Goal: Information Seeking & Learning: Check status

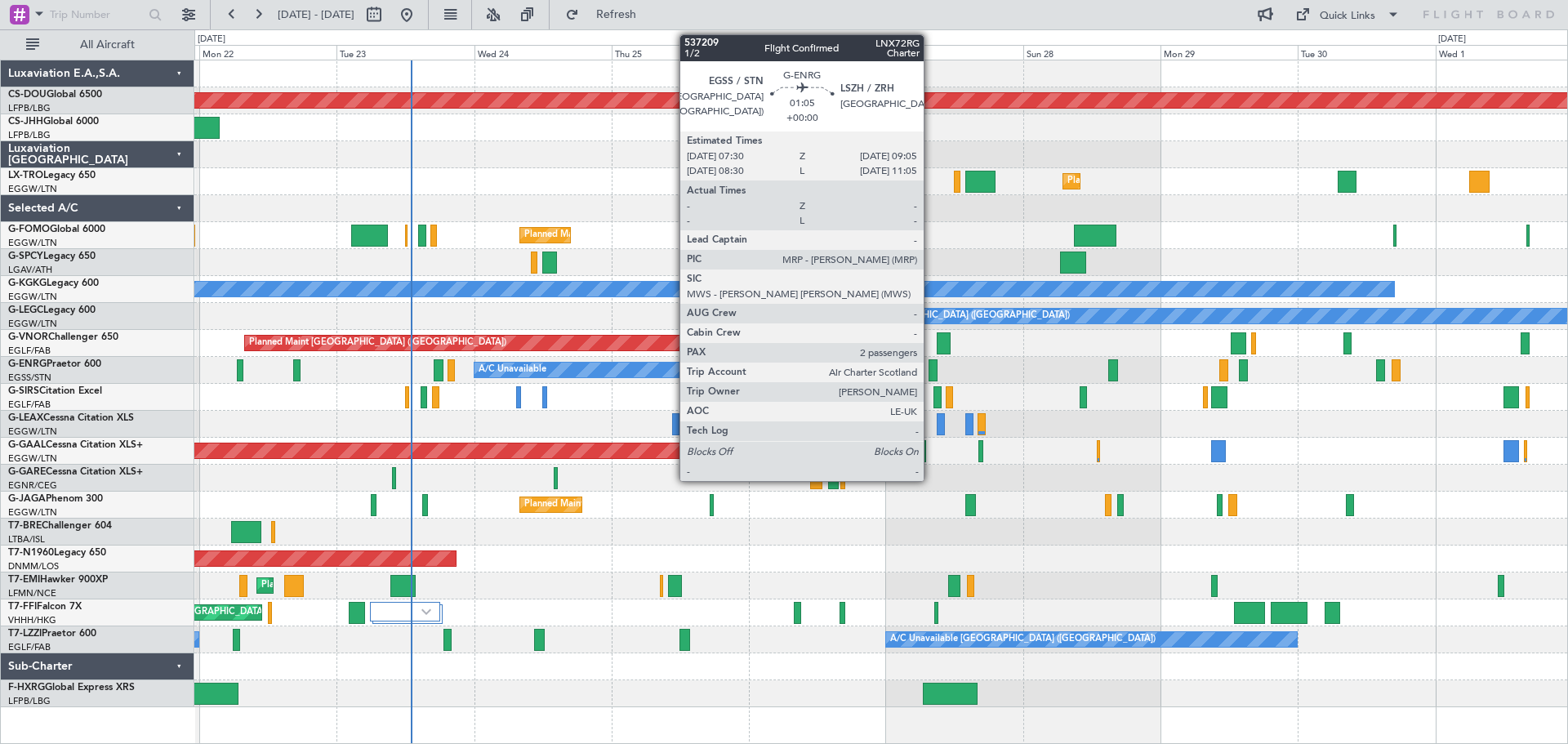
click at [931, 370] on div at bounding box center [933, 371] width 10 height 22
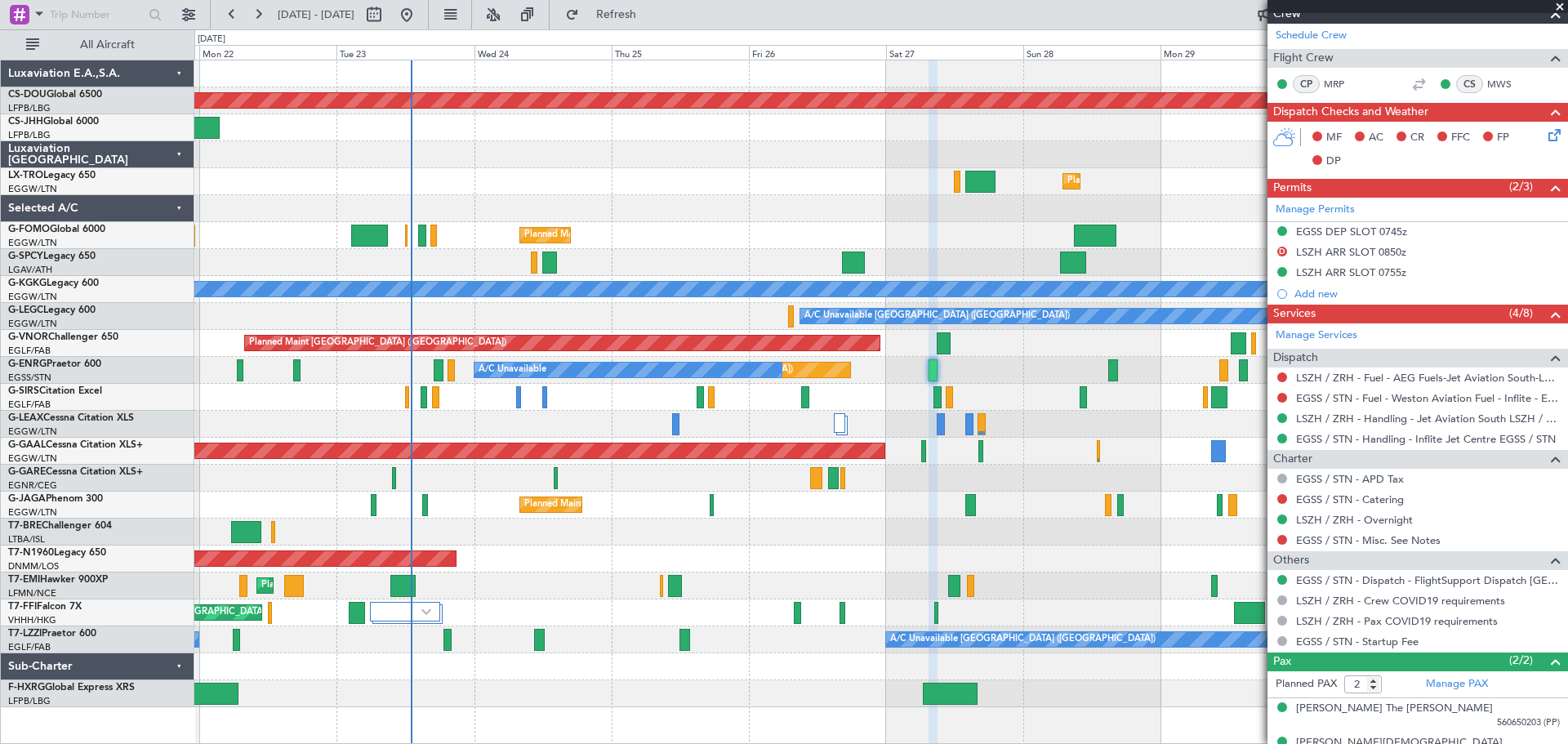
scroll to position [300, 0]
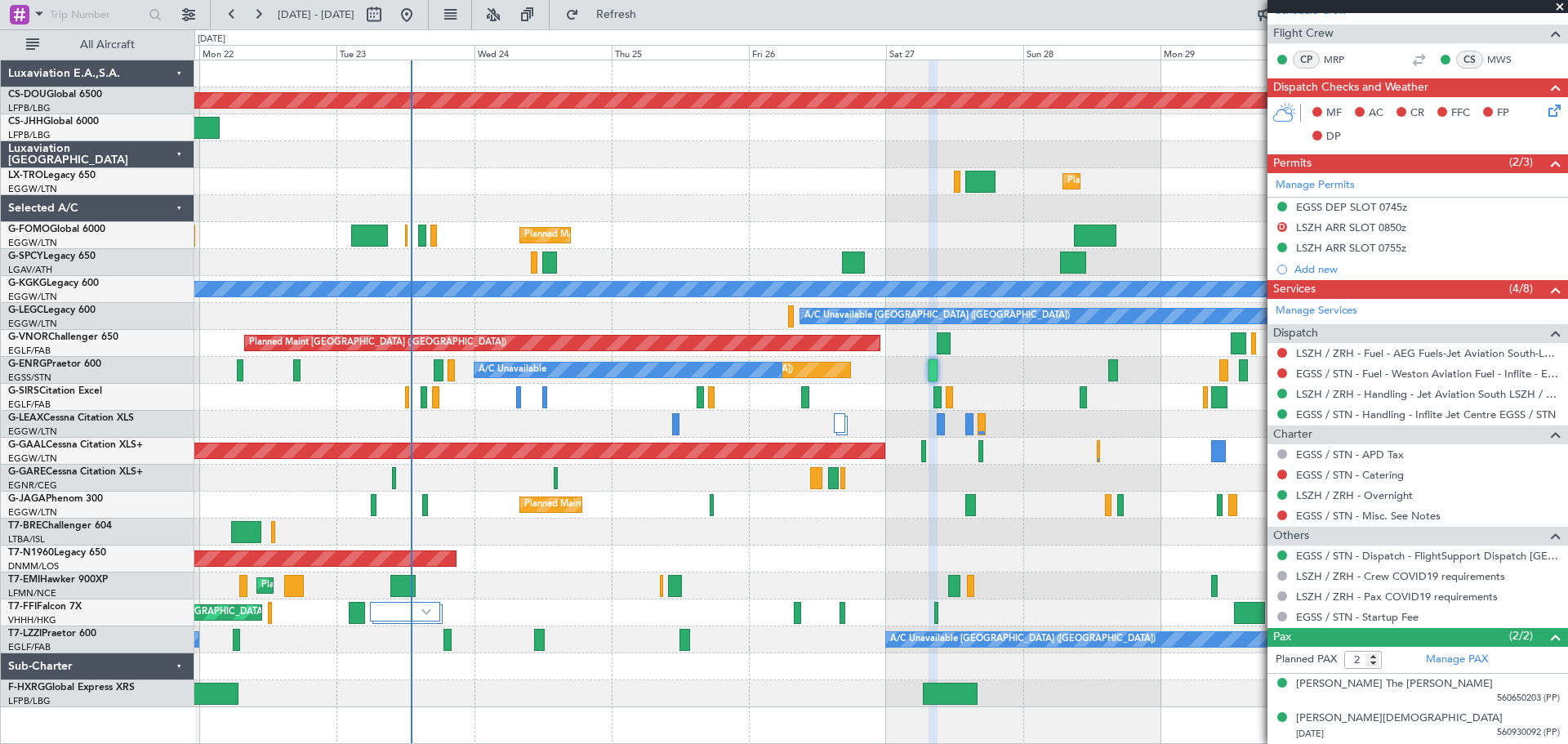
click at [1562, 8] on span at bounding box center [1559, 7] width 16 height 15
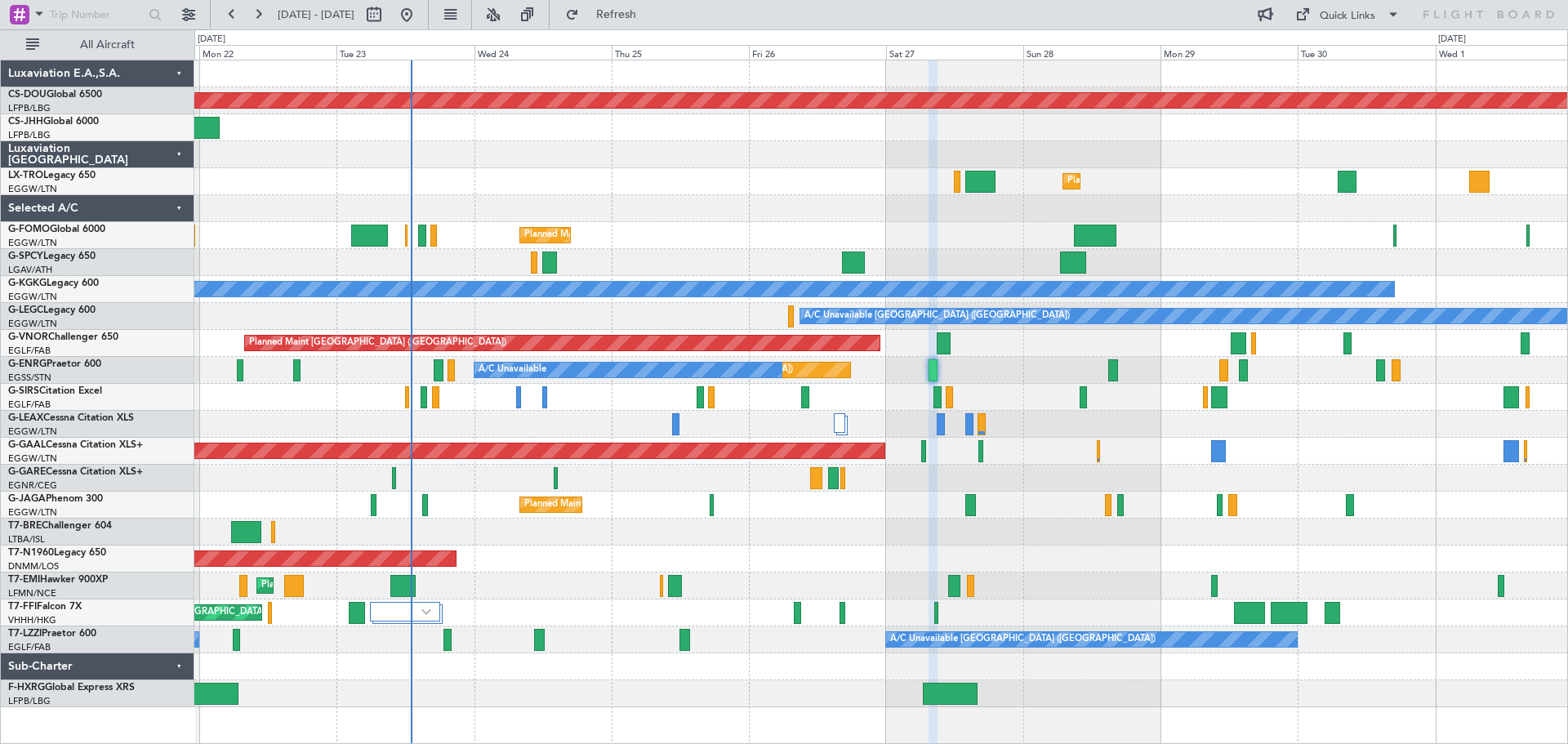
type input "0"
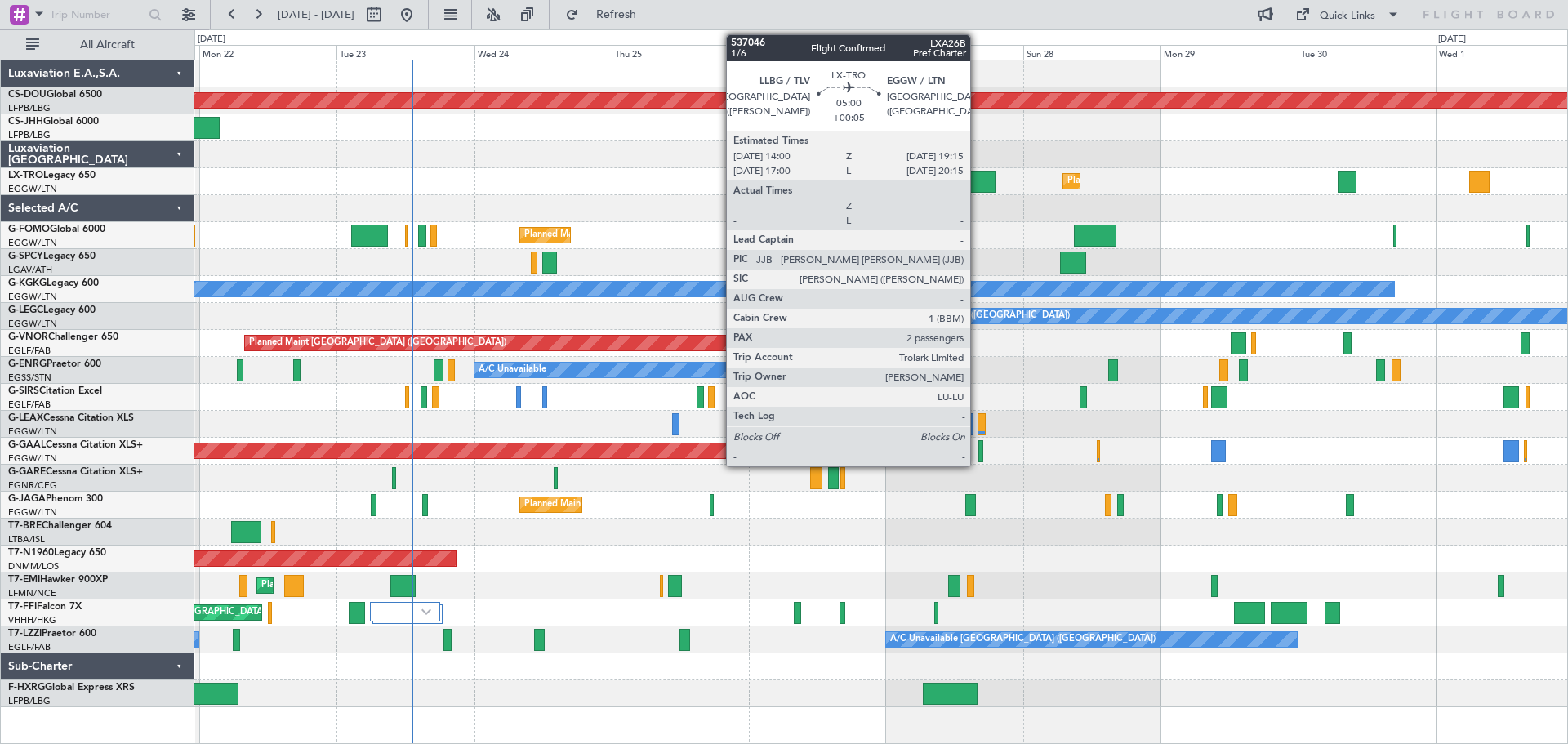
click at [978, 178] on div at bounding box center [980, 181] width 31 height 22
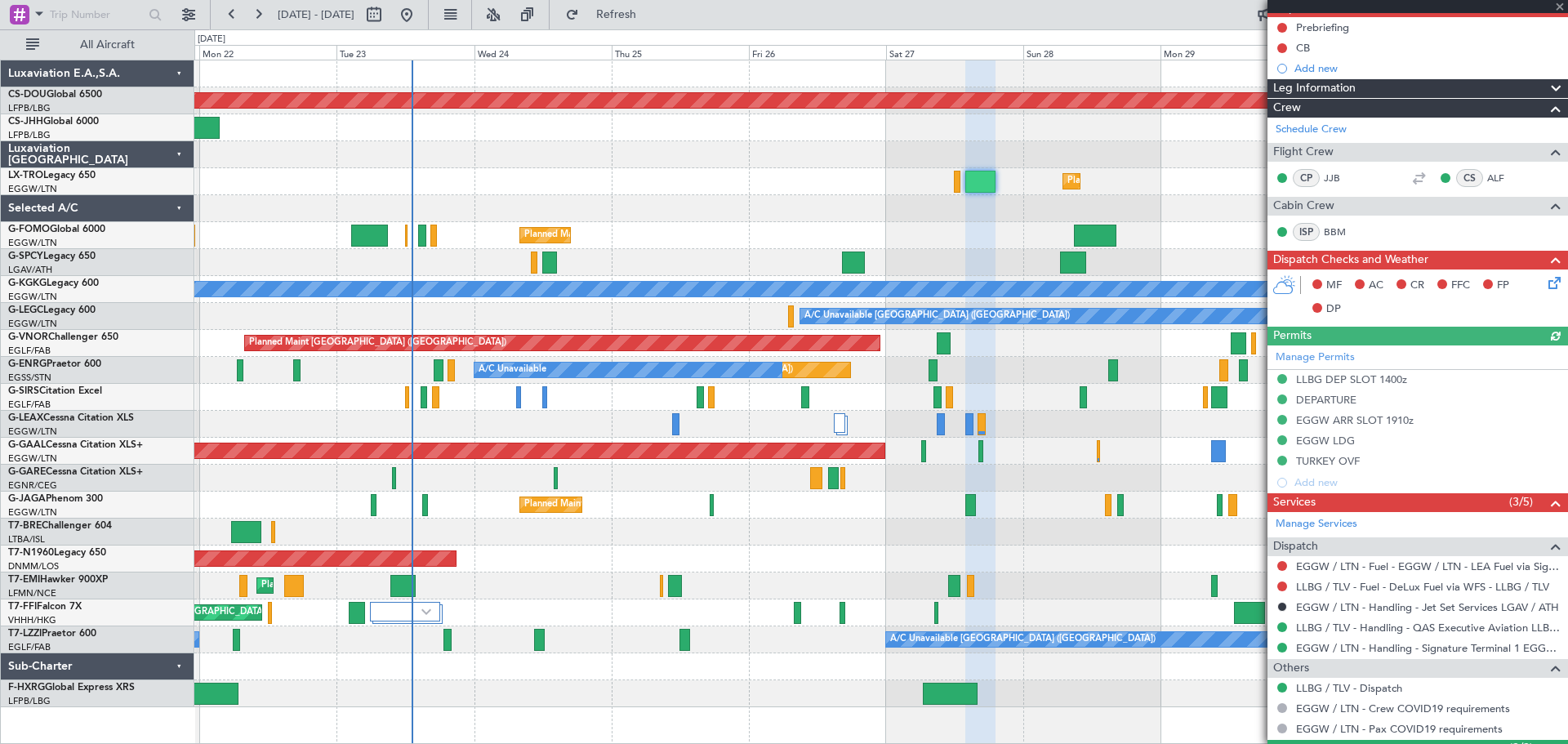
scroll to position [276, 0]
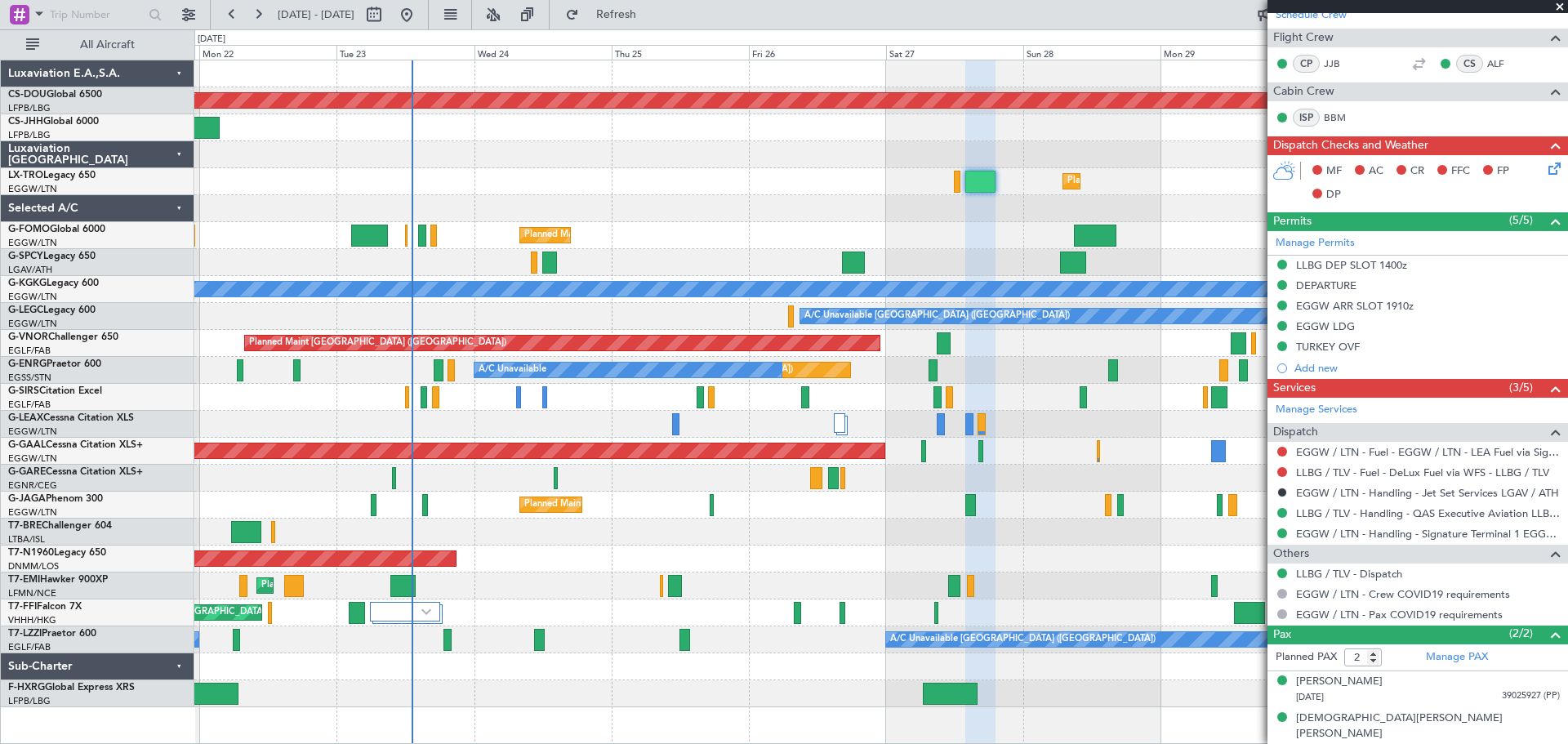
click at [1557, 7] on span at bounding box center [1559, 7] width 16 height 15
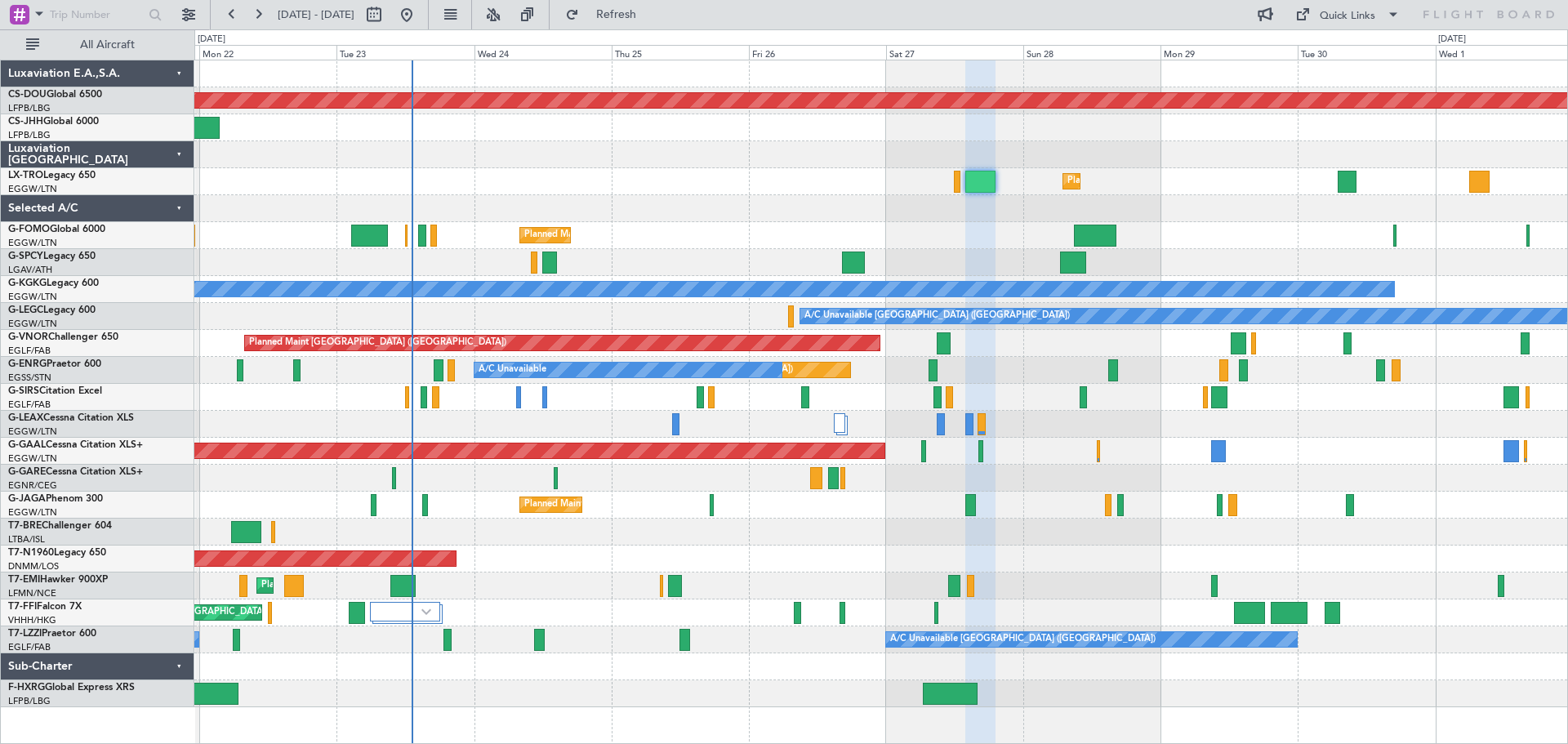
type input "0"
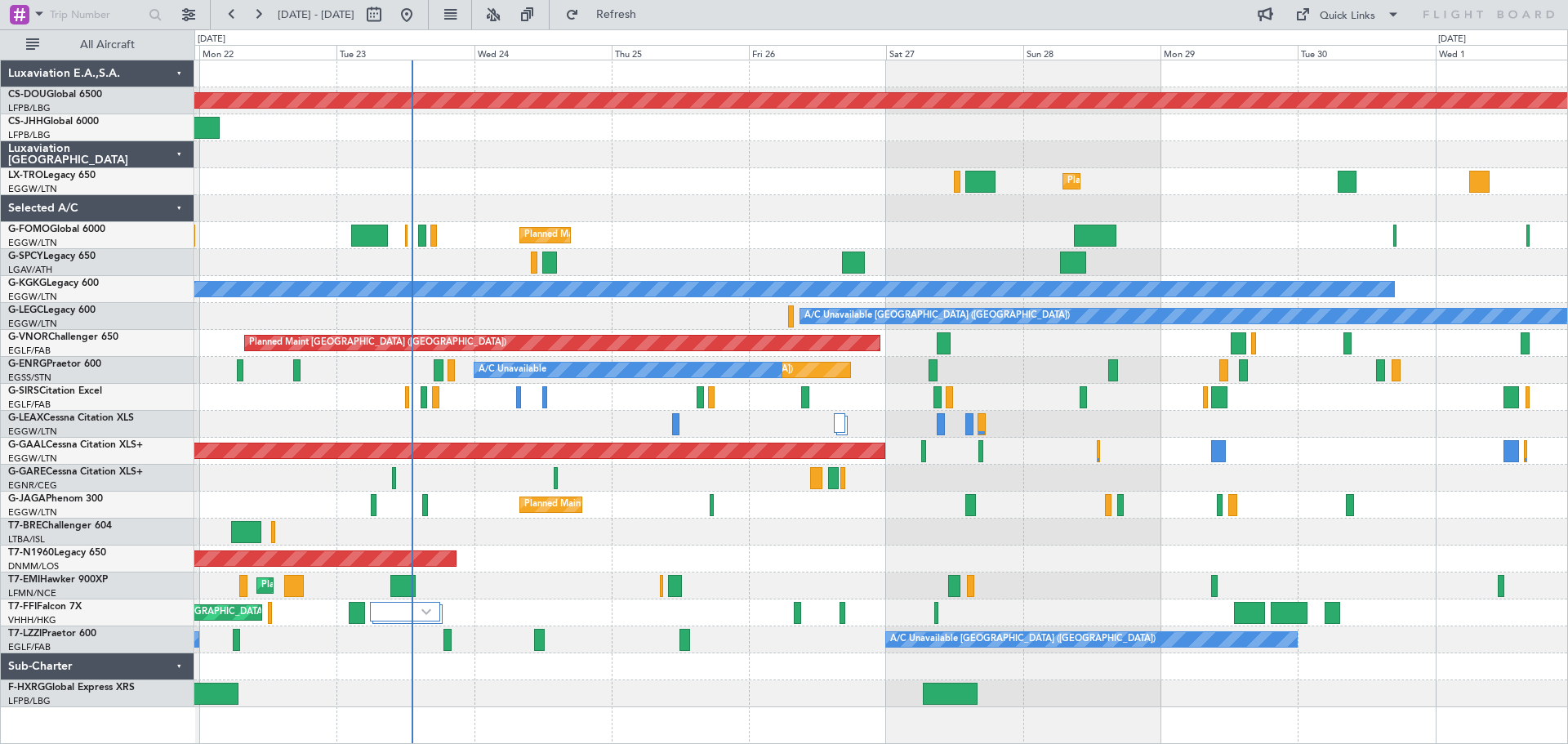
click at [676, 142] on div at bounding box center [881, 155] width 1373 height 27
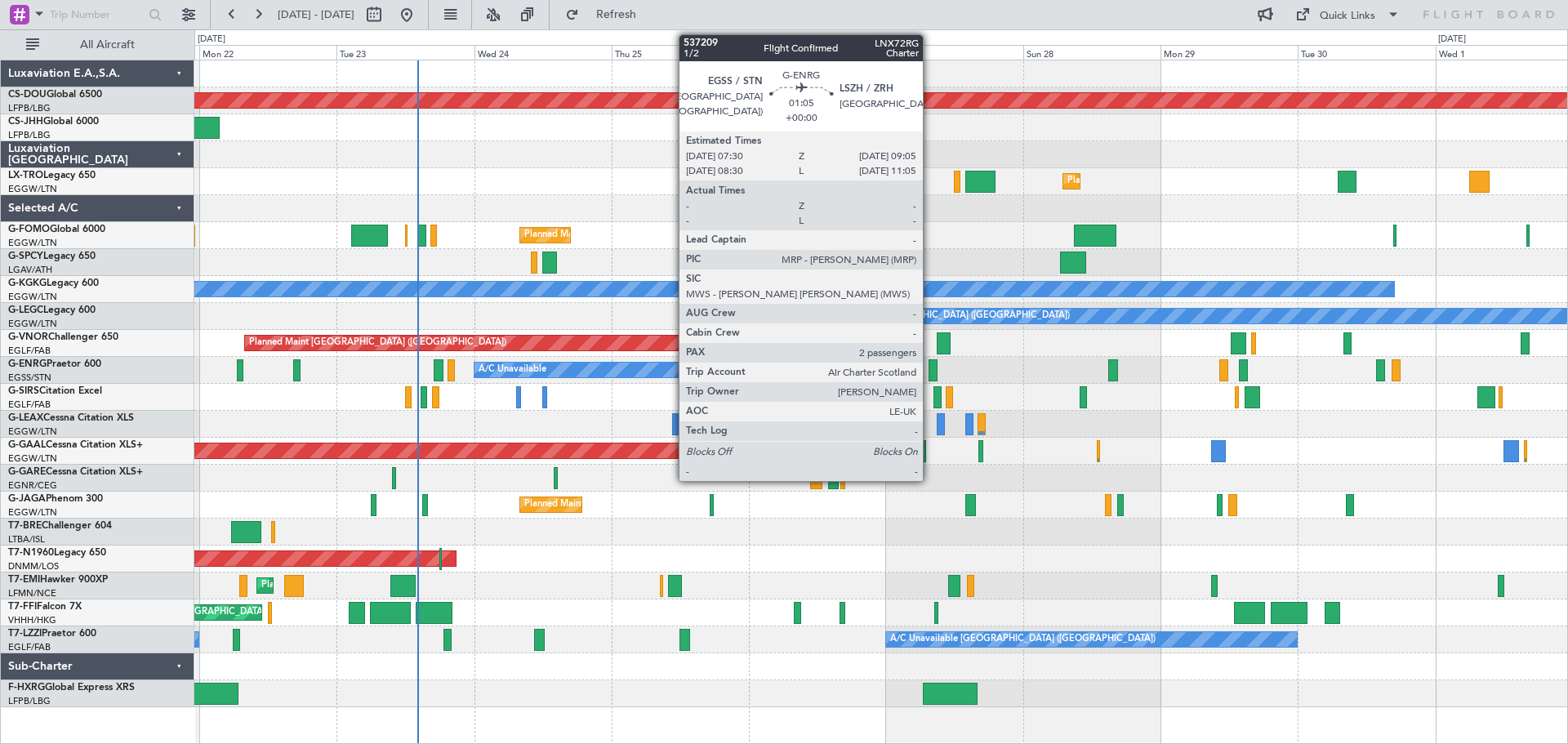
click at [930, 369] on div at bounding box center [933, 371] width 10 height 22
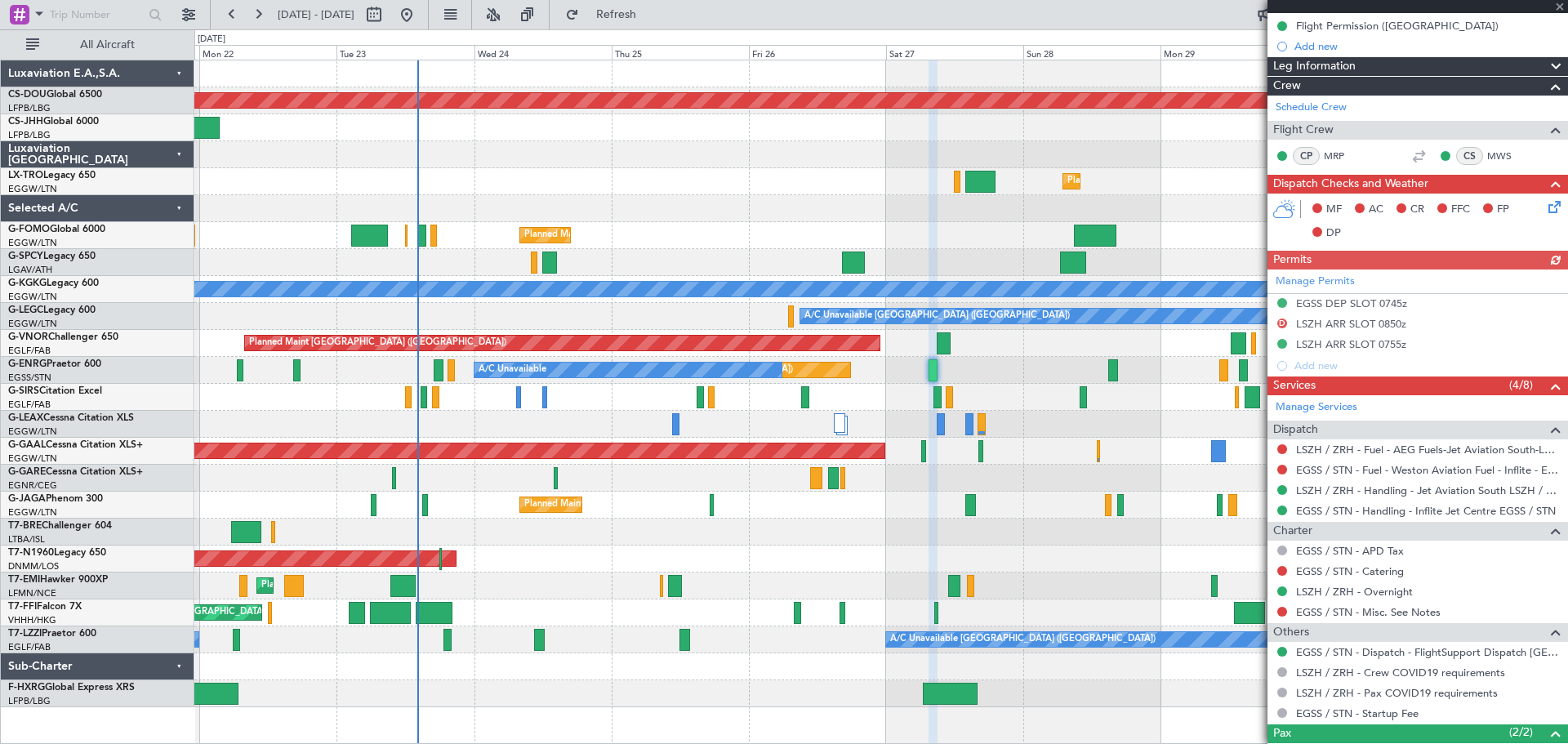
scroll to position [300, 0]
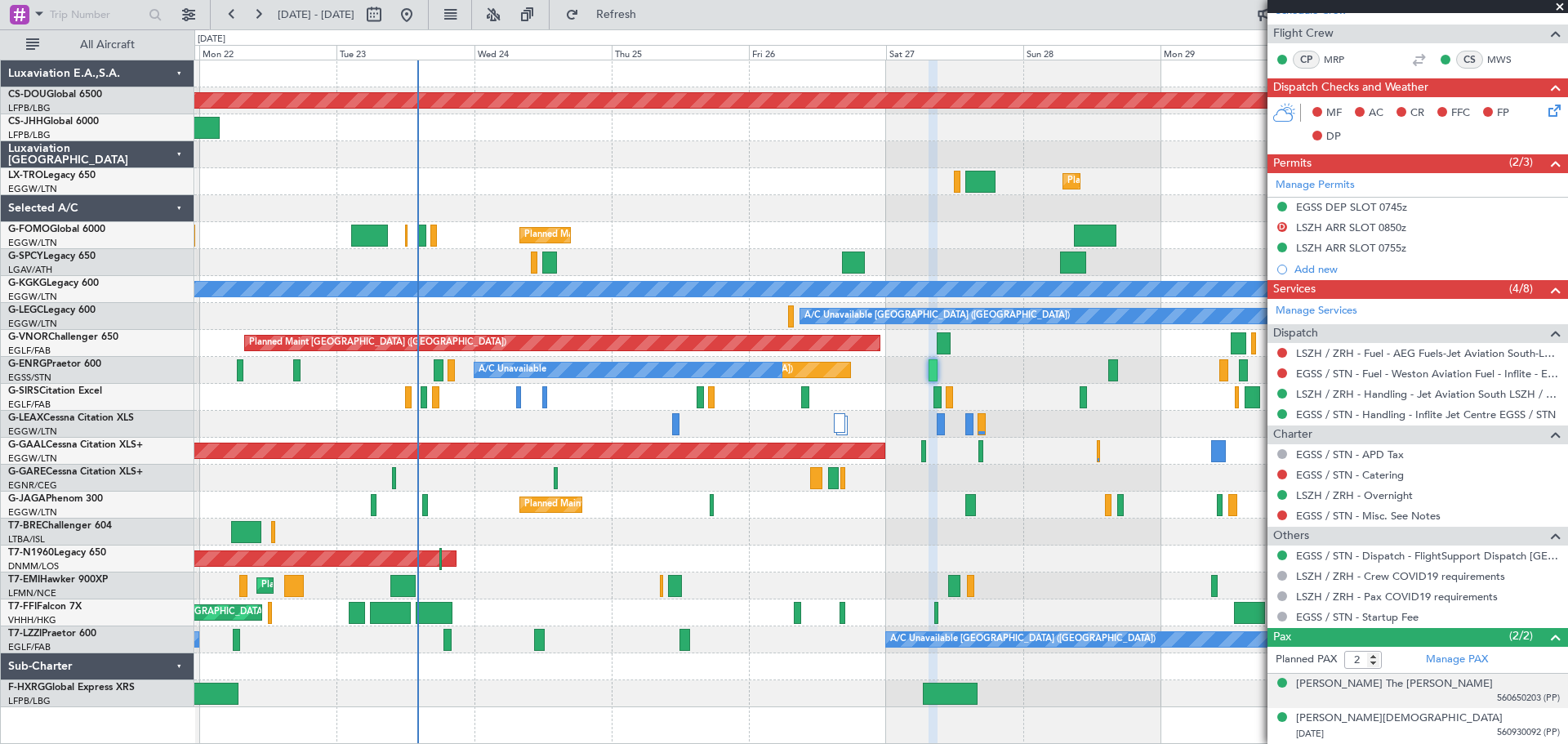
click at [1517, 695] on span "560650203 (PP)" at bounding box center [1527, 698] width 62 height 14
click at [1545, 713] on img at bounding box center [1552, 716] width 15 height 15
click at [1561, 7] on span at bounding box center [1559, 7] width 16 height 15
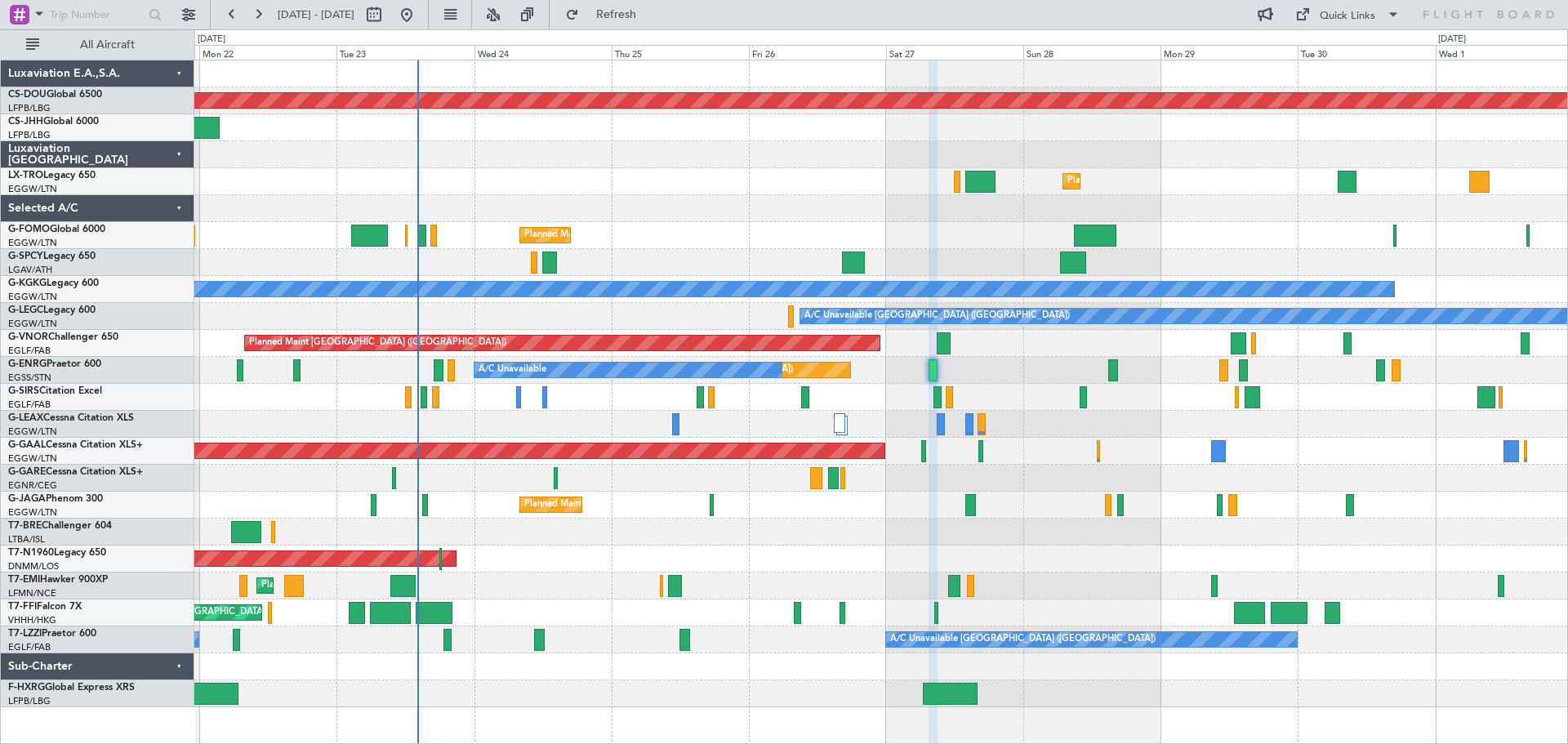
type input "0"
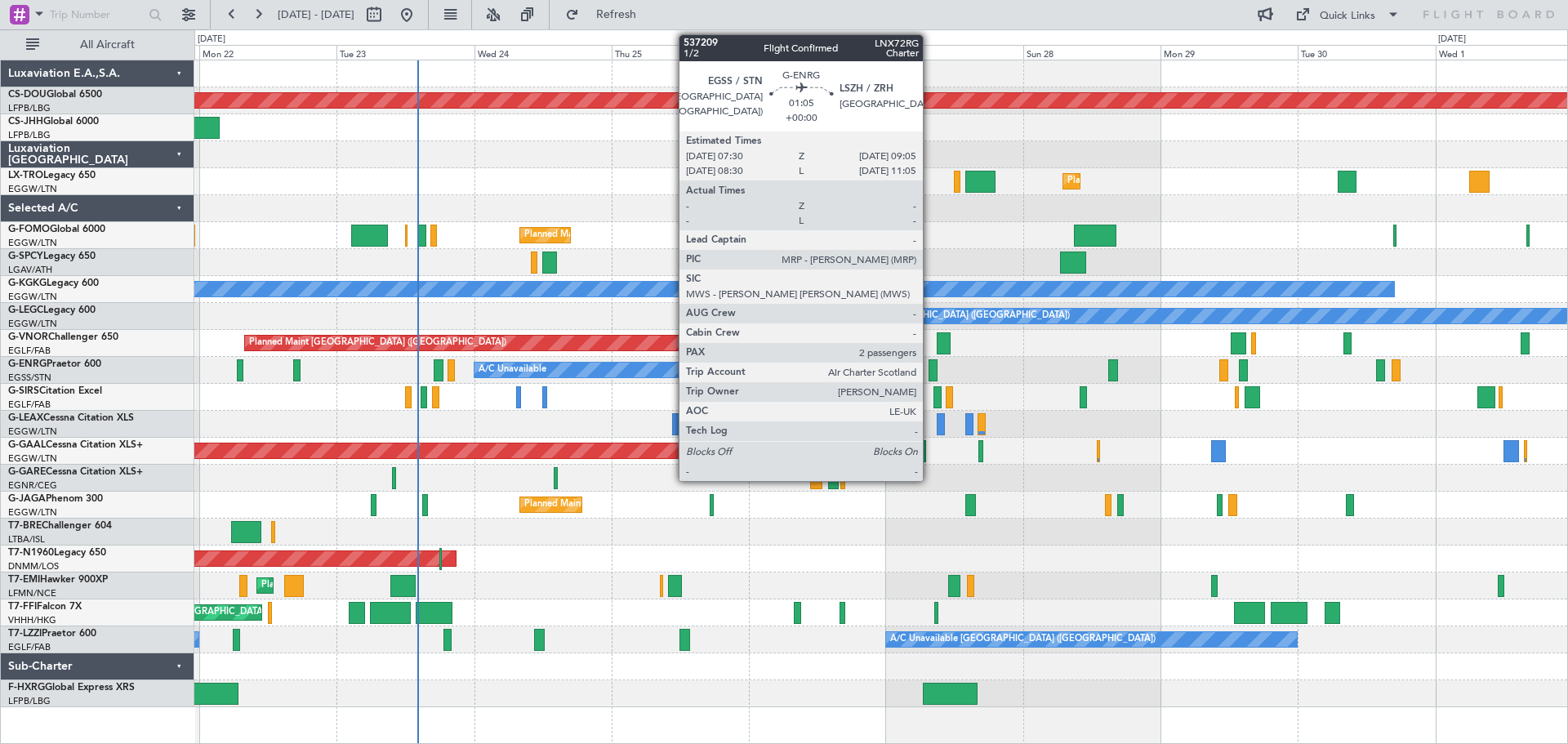
click at [930, 371] on div at bounding box center [933, 371] width 10 height 22
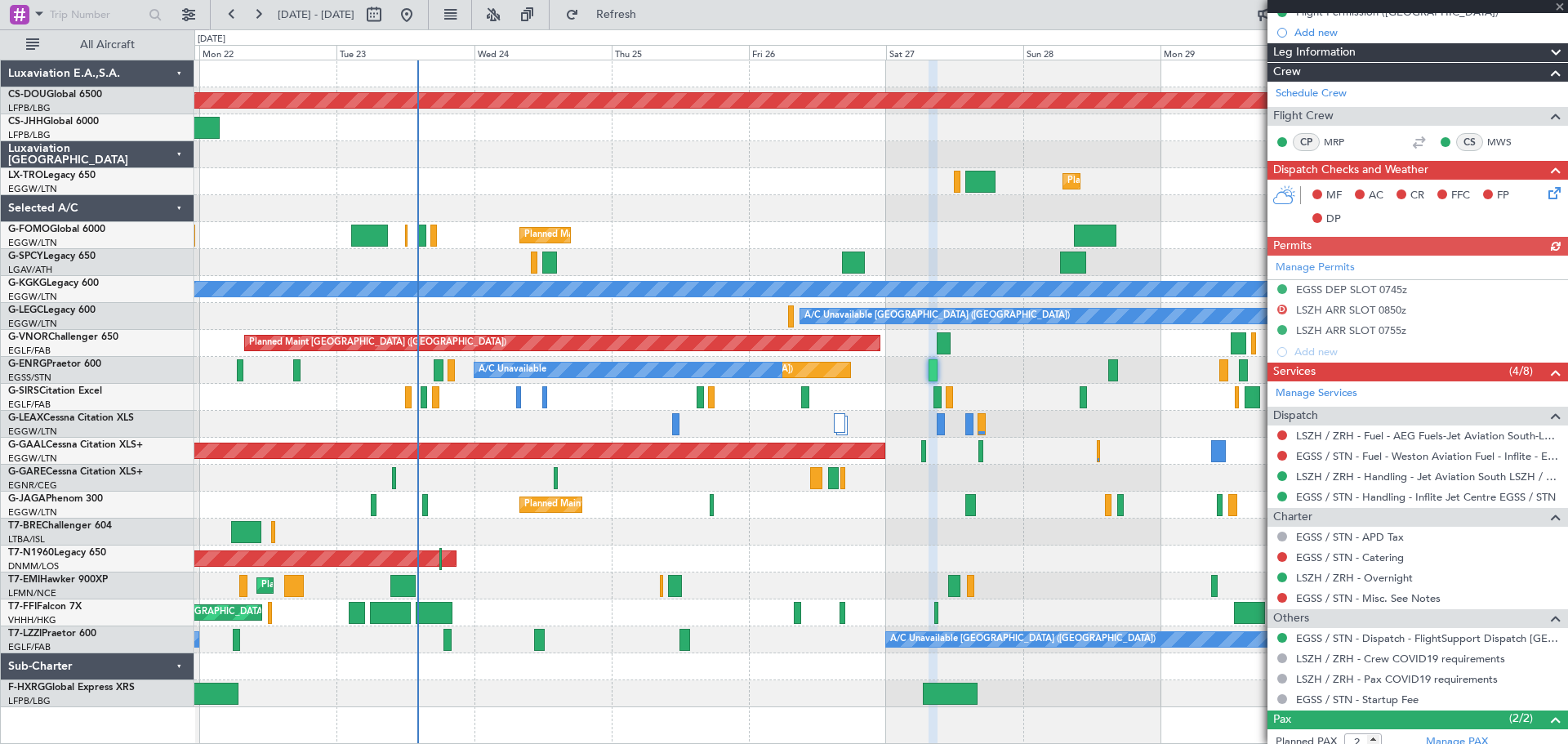
scroll to position [300, 0]
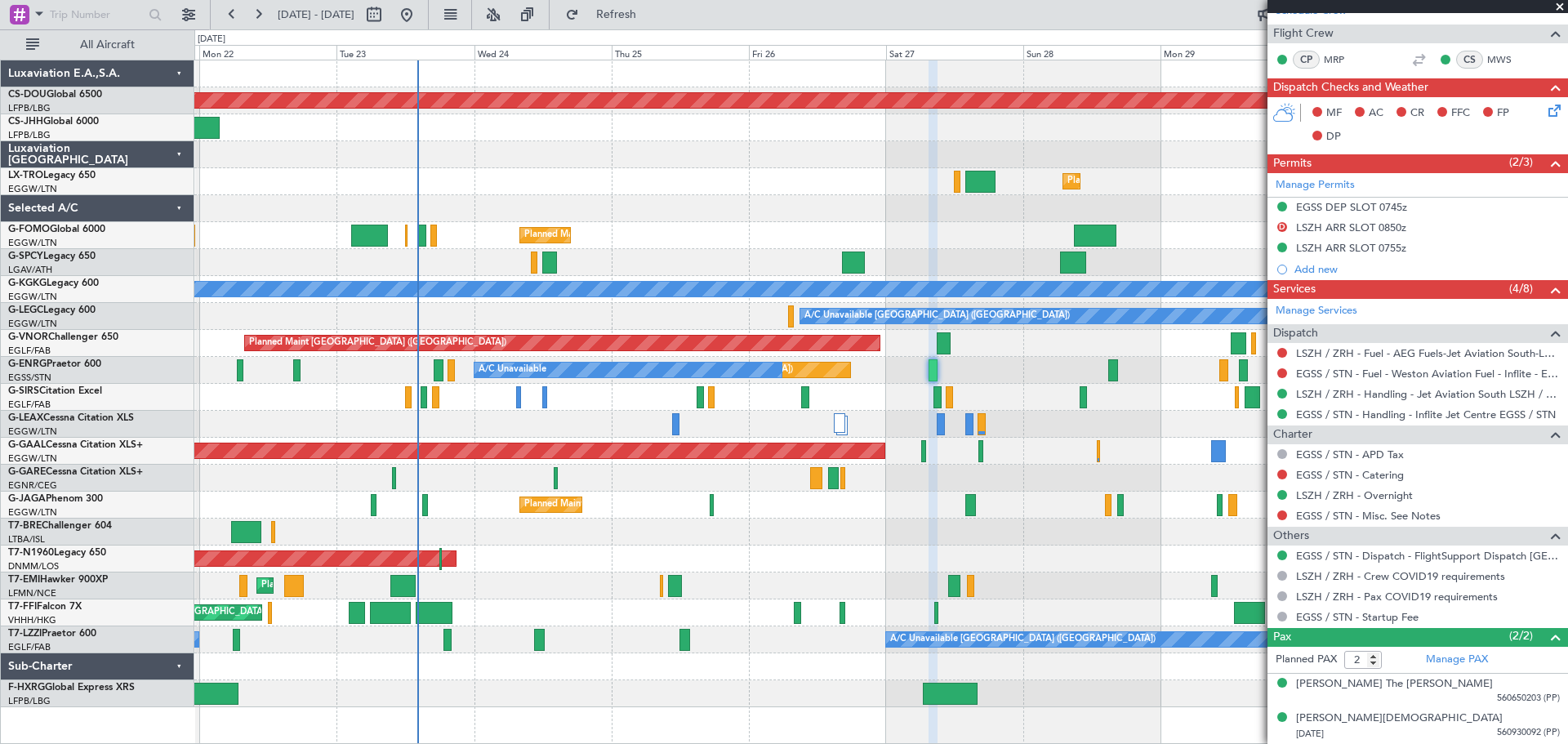
click at [1559, 7] on span at bounding box center [1559, 7] width 16 height 15
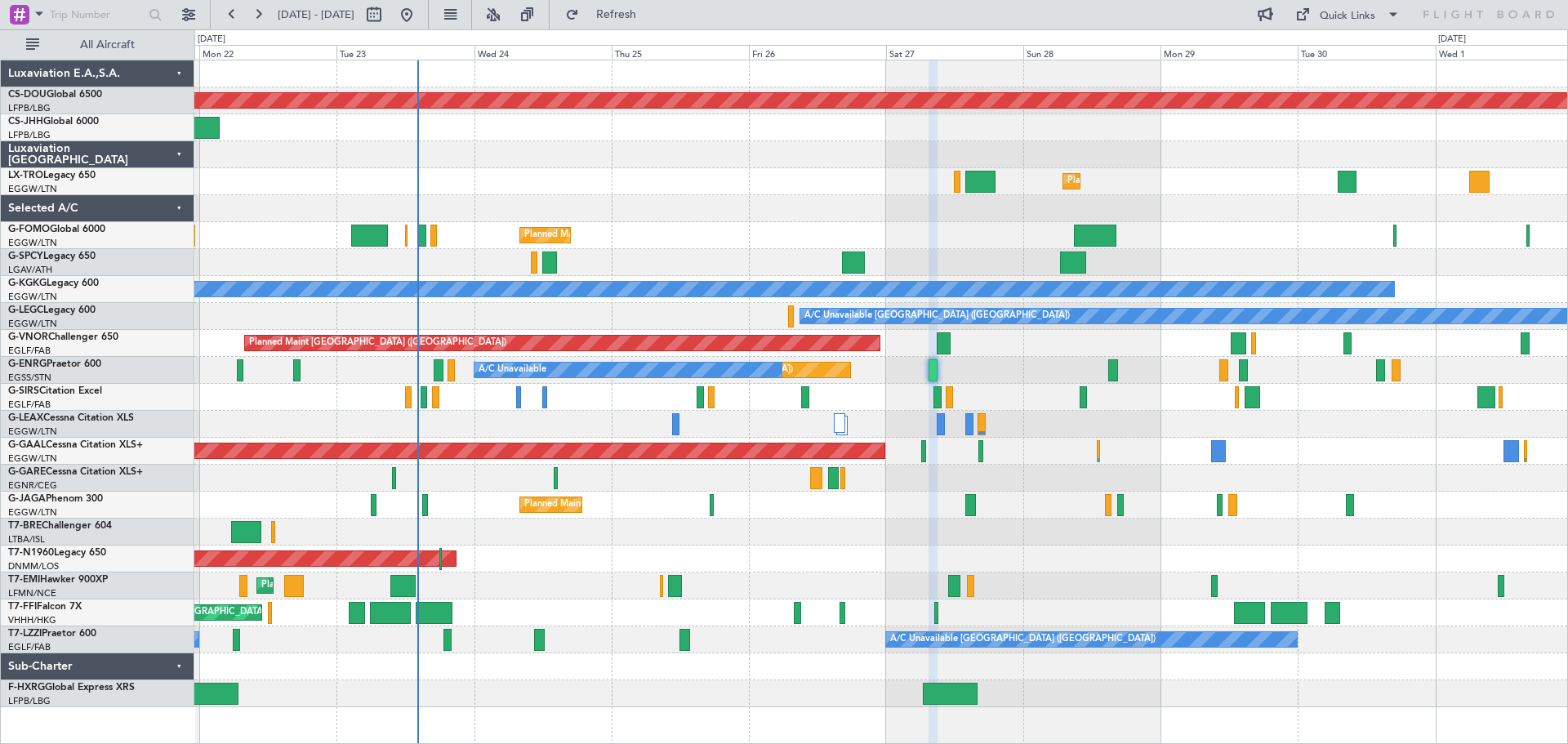
type input "0"
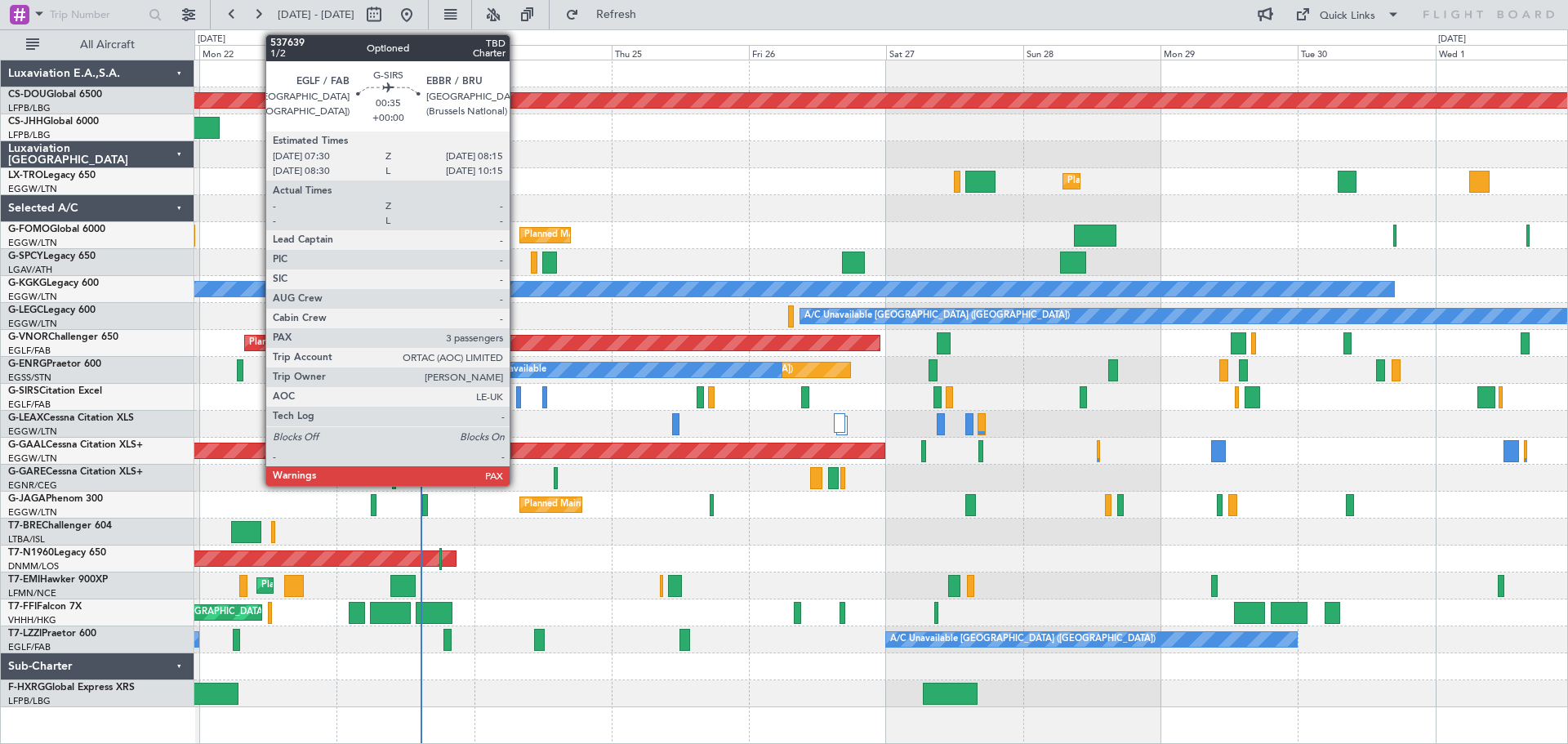
click at [517, 402] on div at bounding box center [518, 397] width 5 height 22
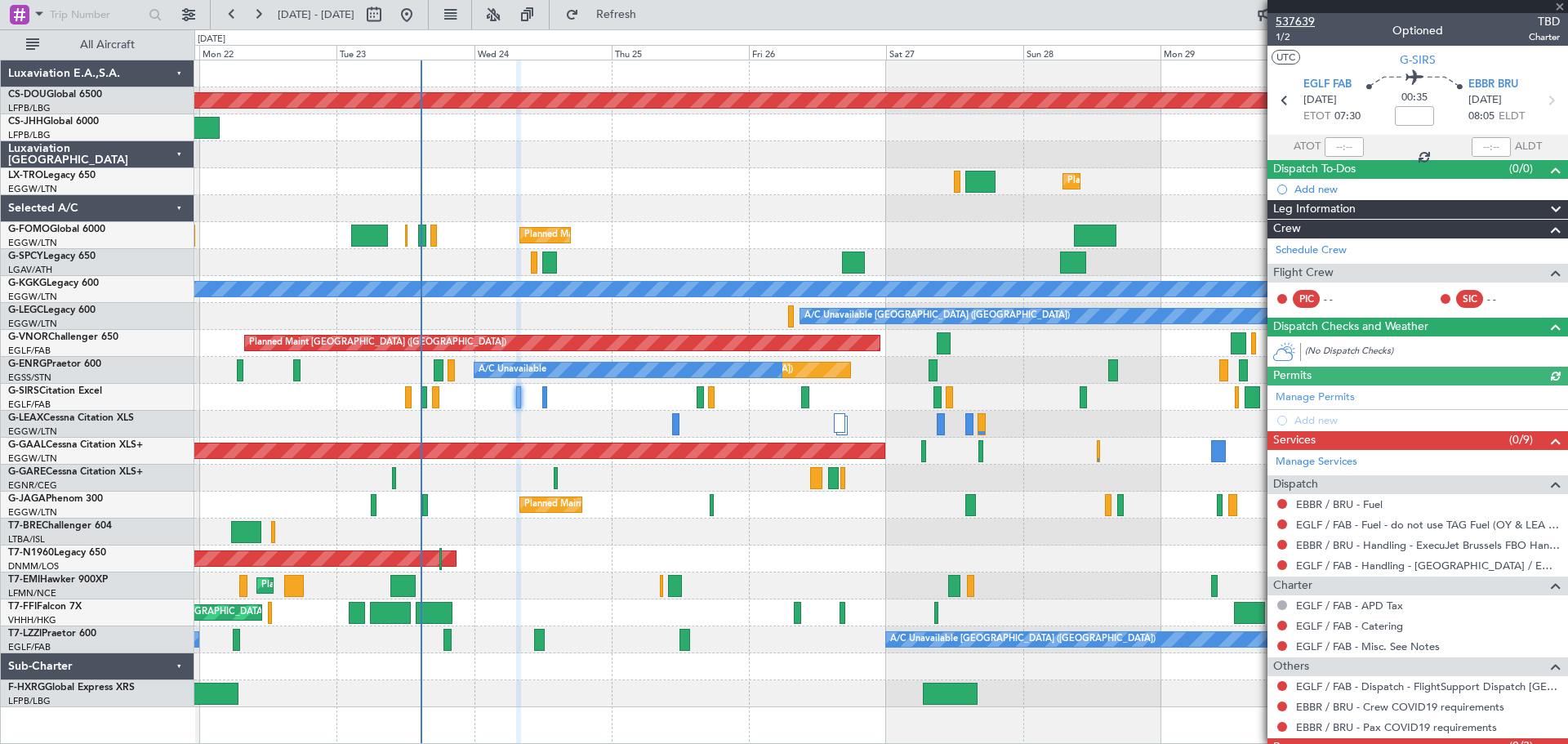
click at [1305, 22] on span "537639" at bounding box center [1296, 21] width 40 height 17
click at [1560, 6] on span at bounding box center [1559, 7] width 16 height 15
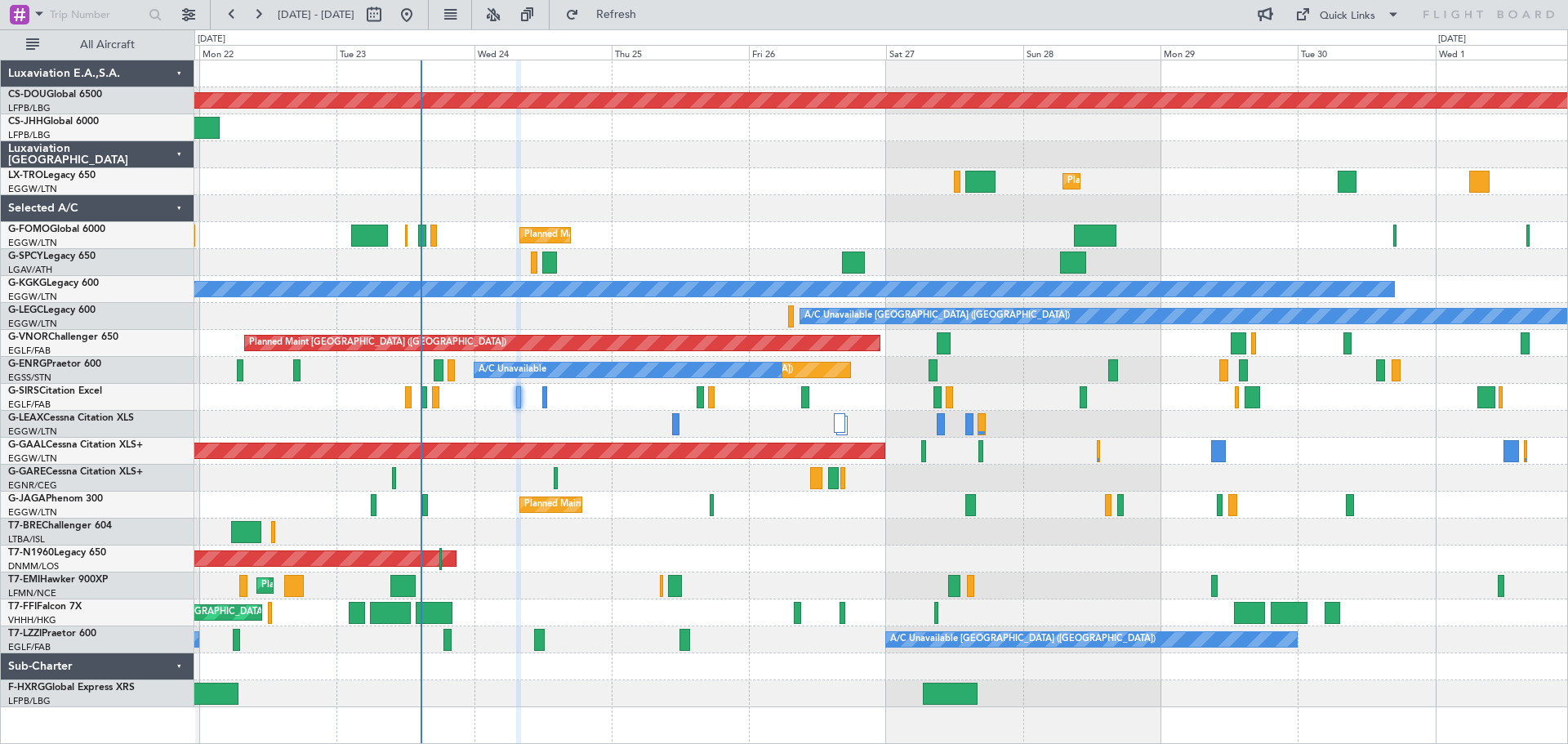
type input "0"
click at [651, 14] on span "Refresh" at bounding box center [616, 15] width 68 height 12
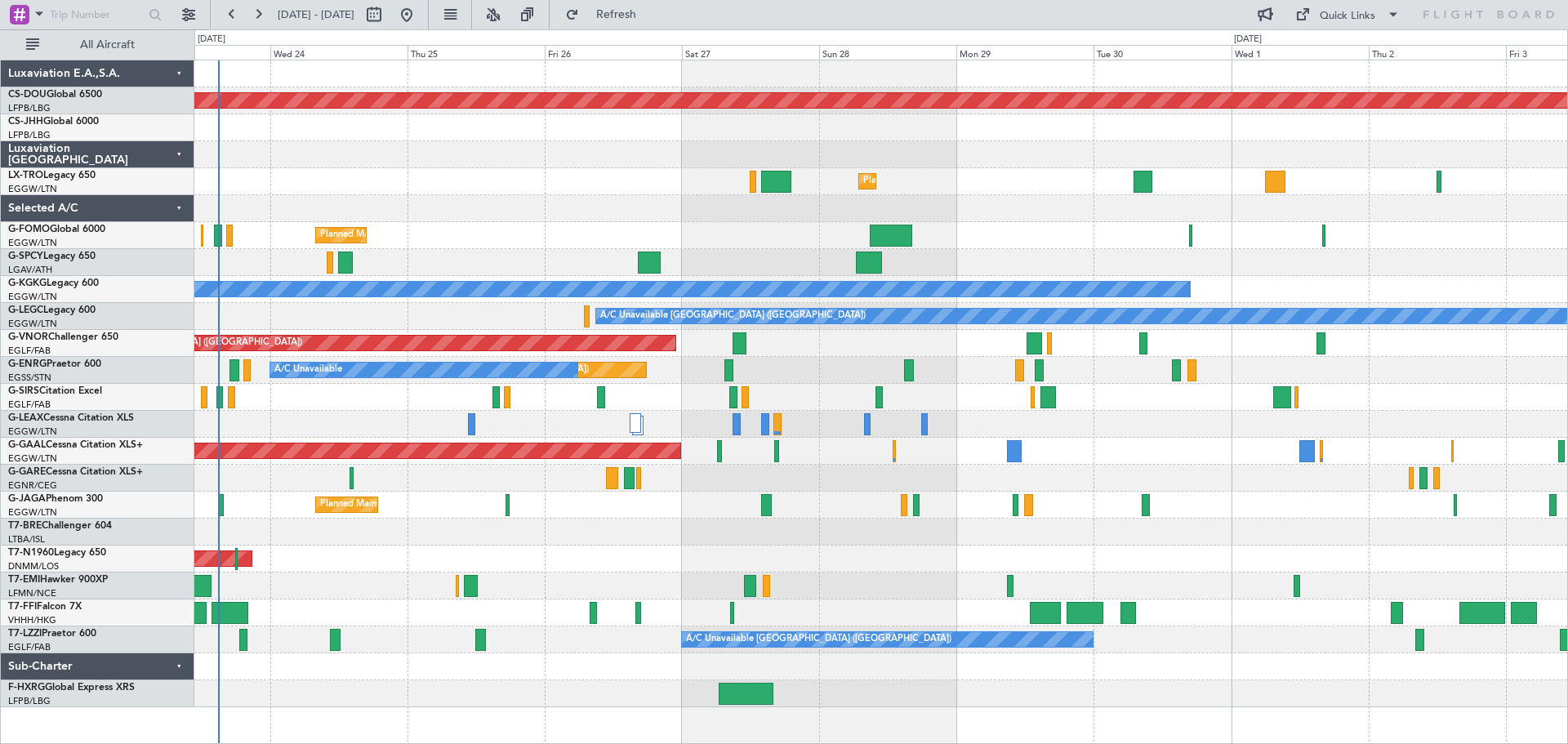
click at [1045, 377] on div "Unplanned Maint [GEOGRAPHIC_DATA] ([GEOGRAPHIC_DATA]) A/C Unavailable AOG Maint…" at bounding box center [881, 370] width 1373 height 27
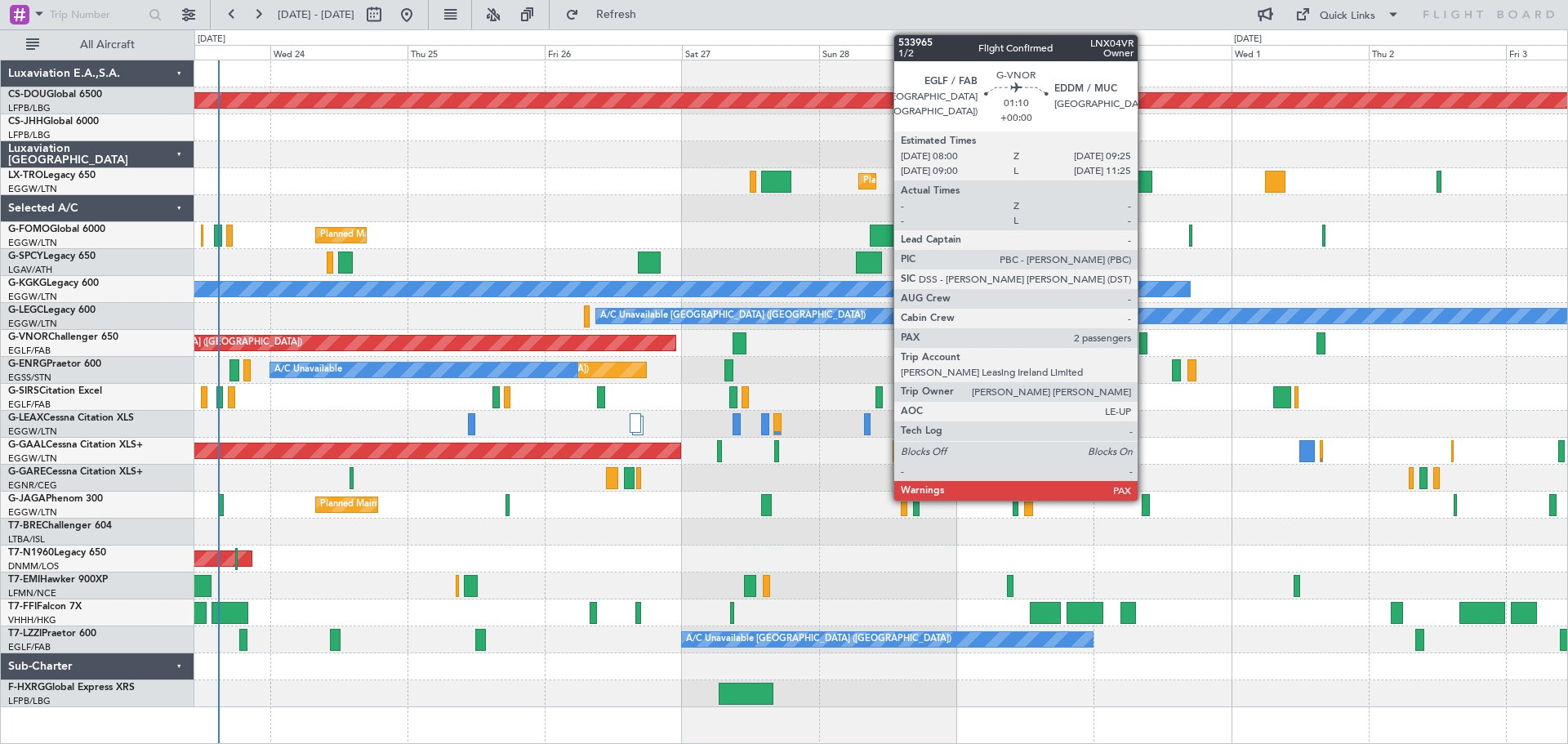
click at [1145, 346] on div at bounding box center [1143, 344] width 8 height 22
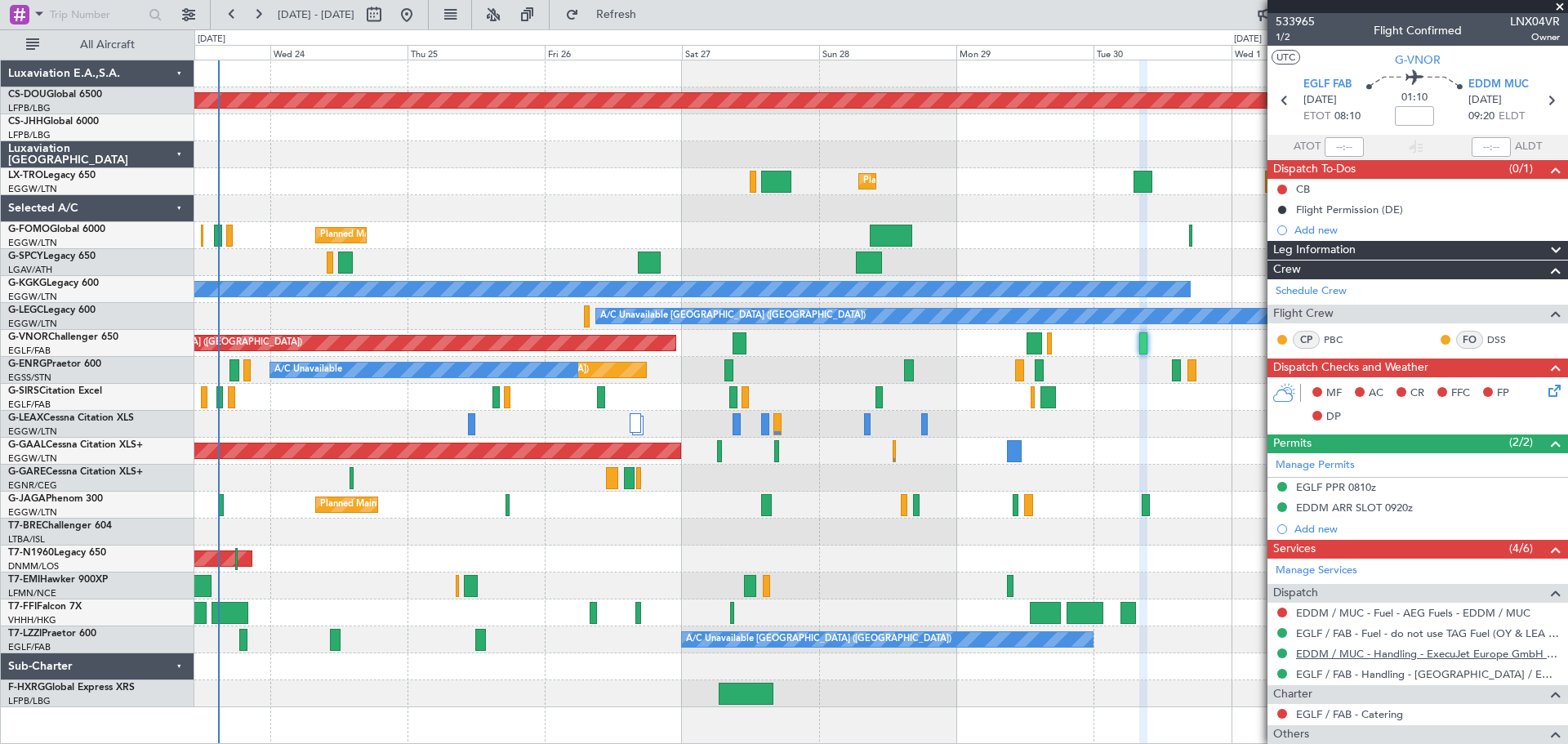
scroll to position [201, 0]
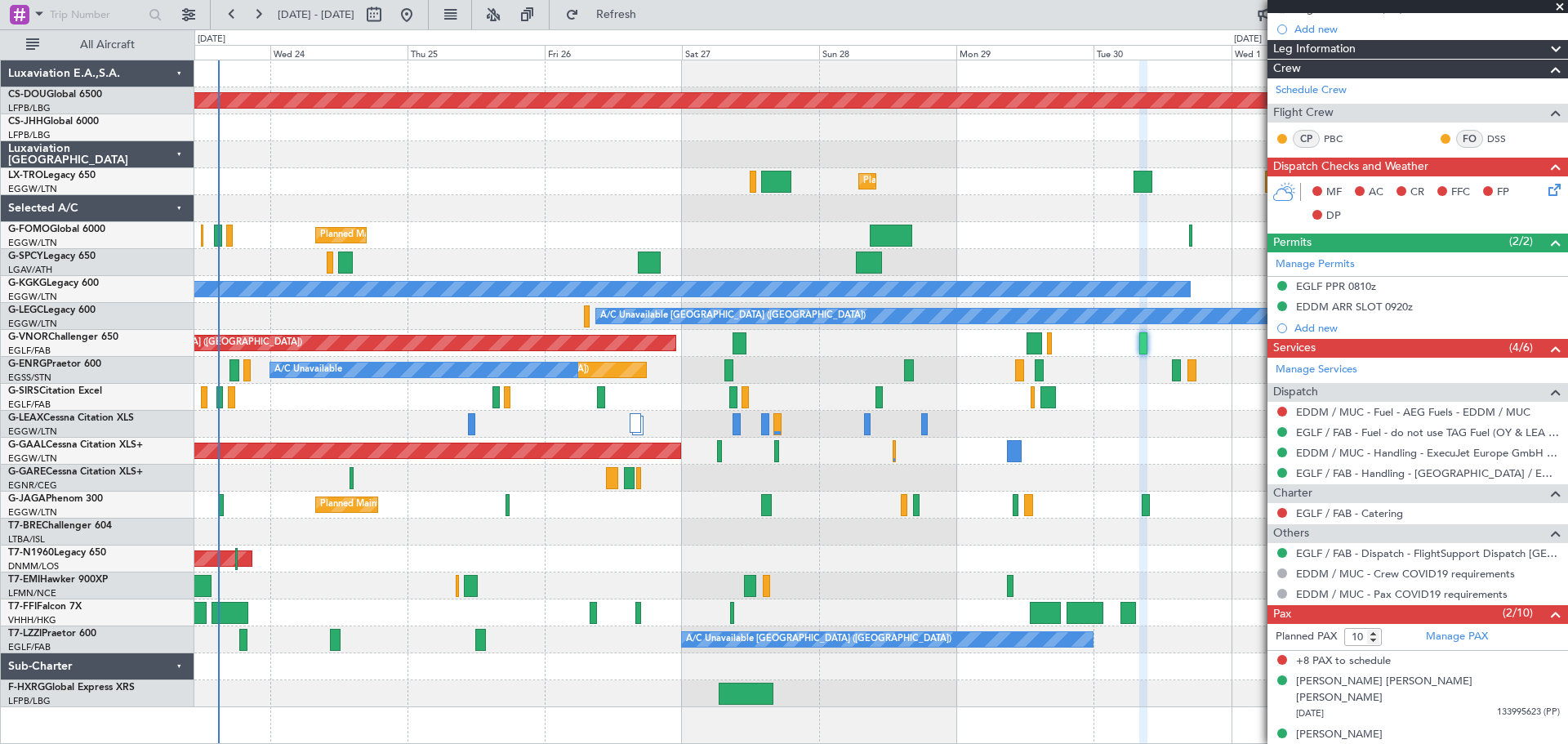
click at [1557, 8] on span at bounding box center [1559, 7] width 16 height 15
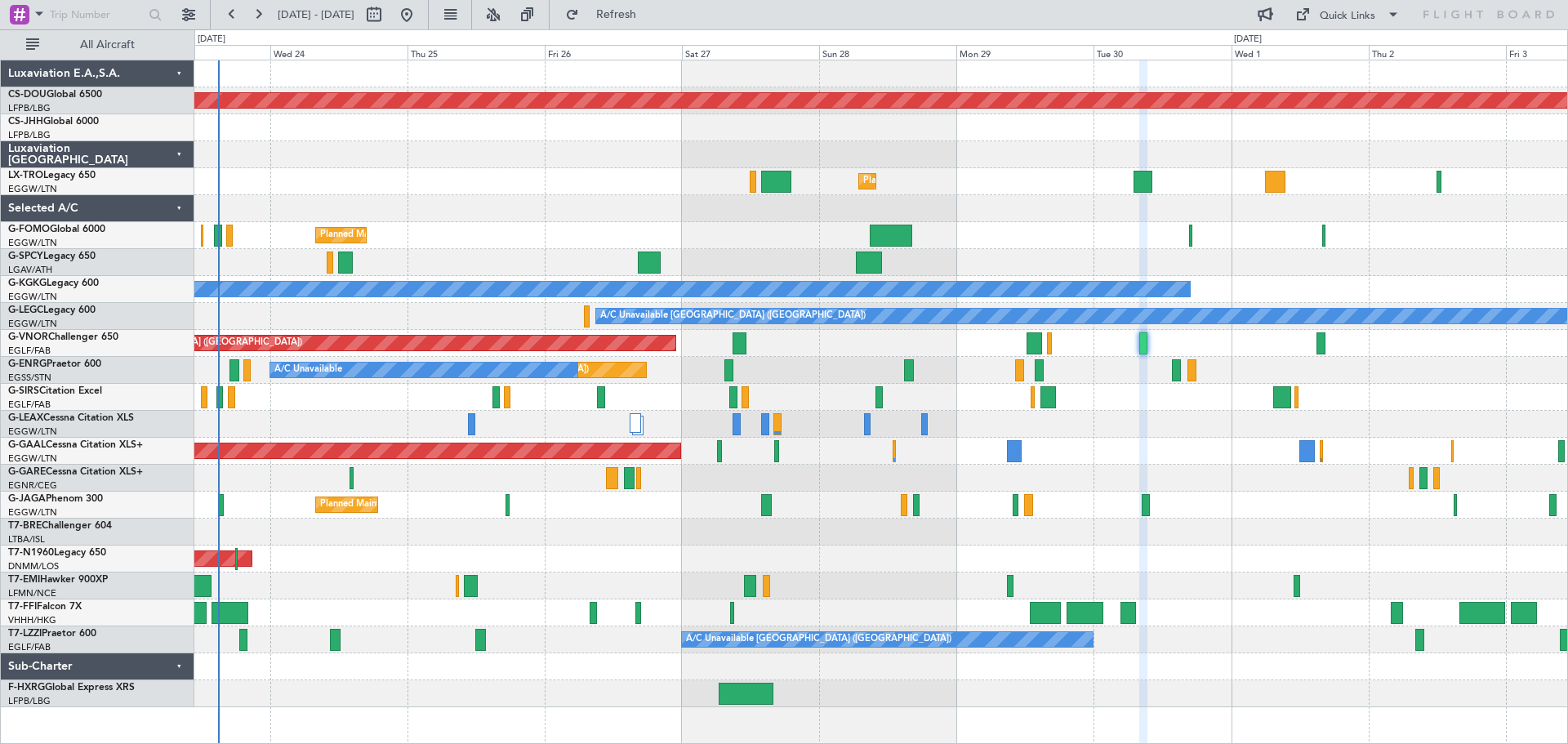
type input "0"
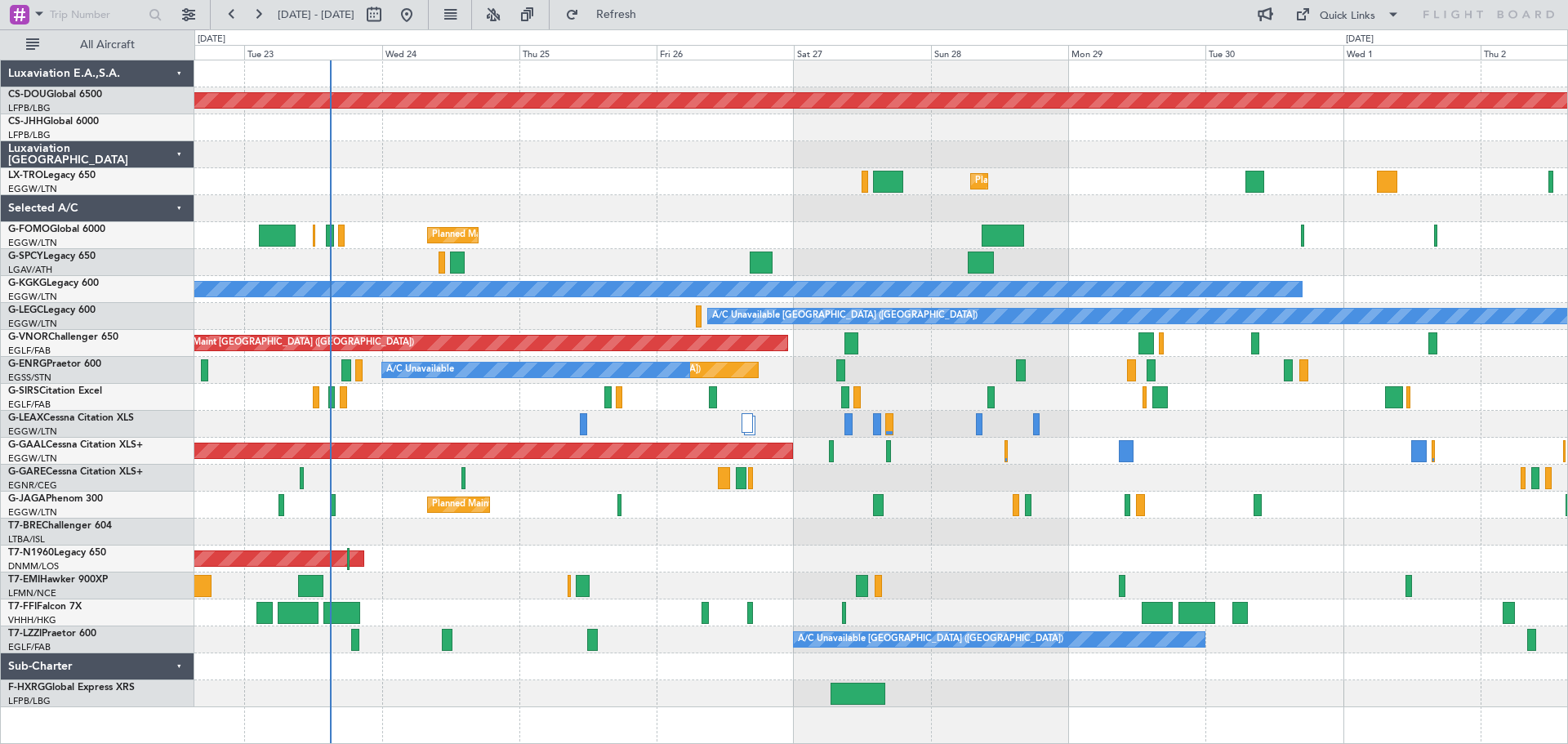
click at [536, 193] on div "Planned Maint [GEOGRAPHIC_DATA] ([GEOGRAPHIC_DATA])" at bounding box center [881, 181] width 1373 height 27
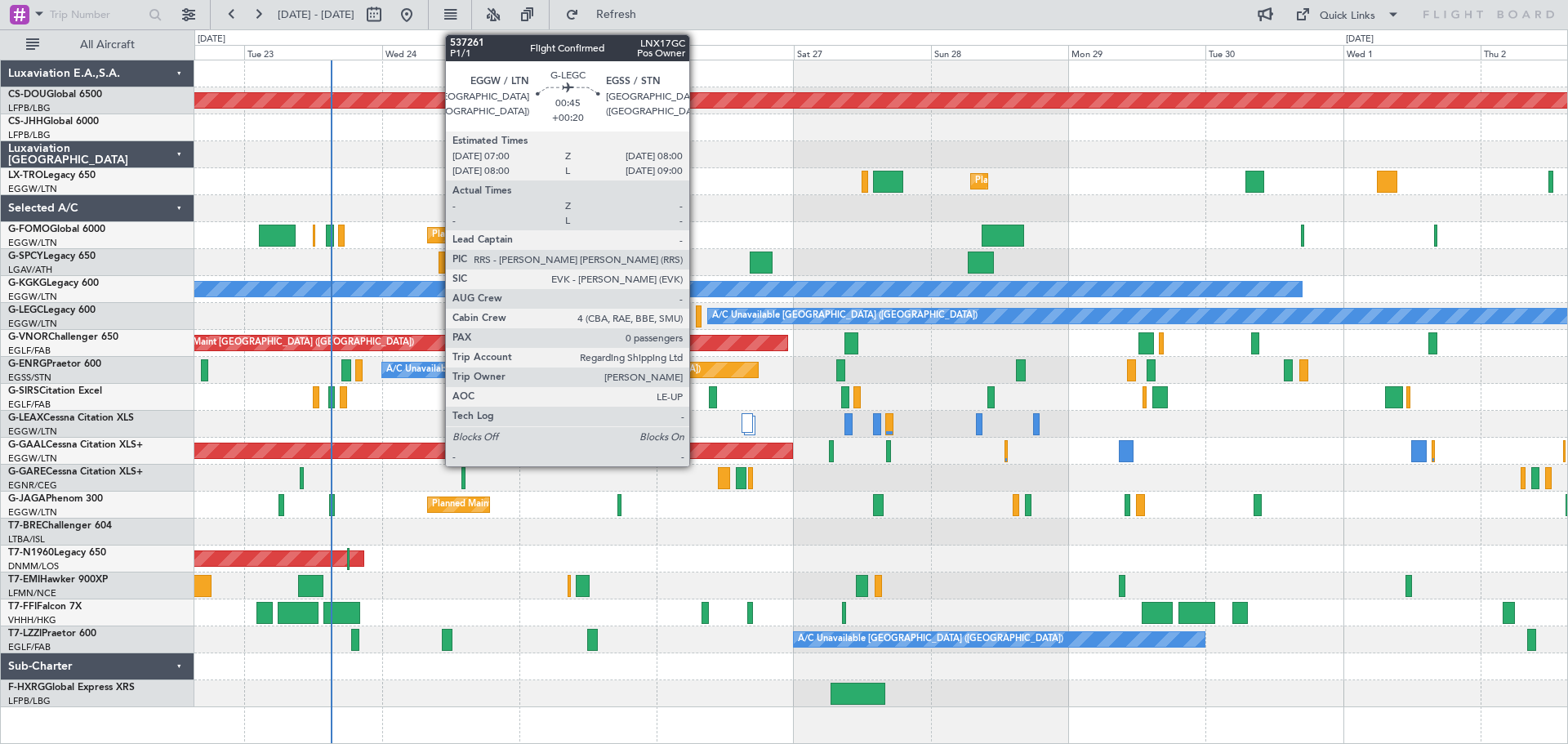
click at [696, 318] on div at bounding box center [698, 316] width 7 height 22
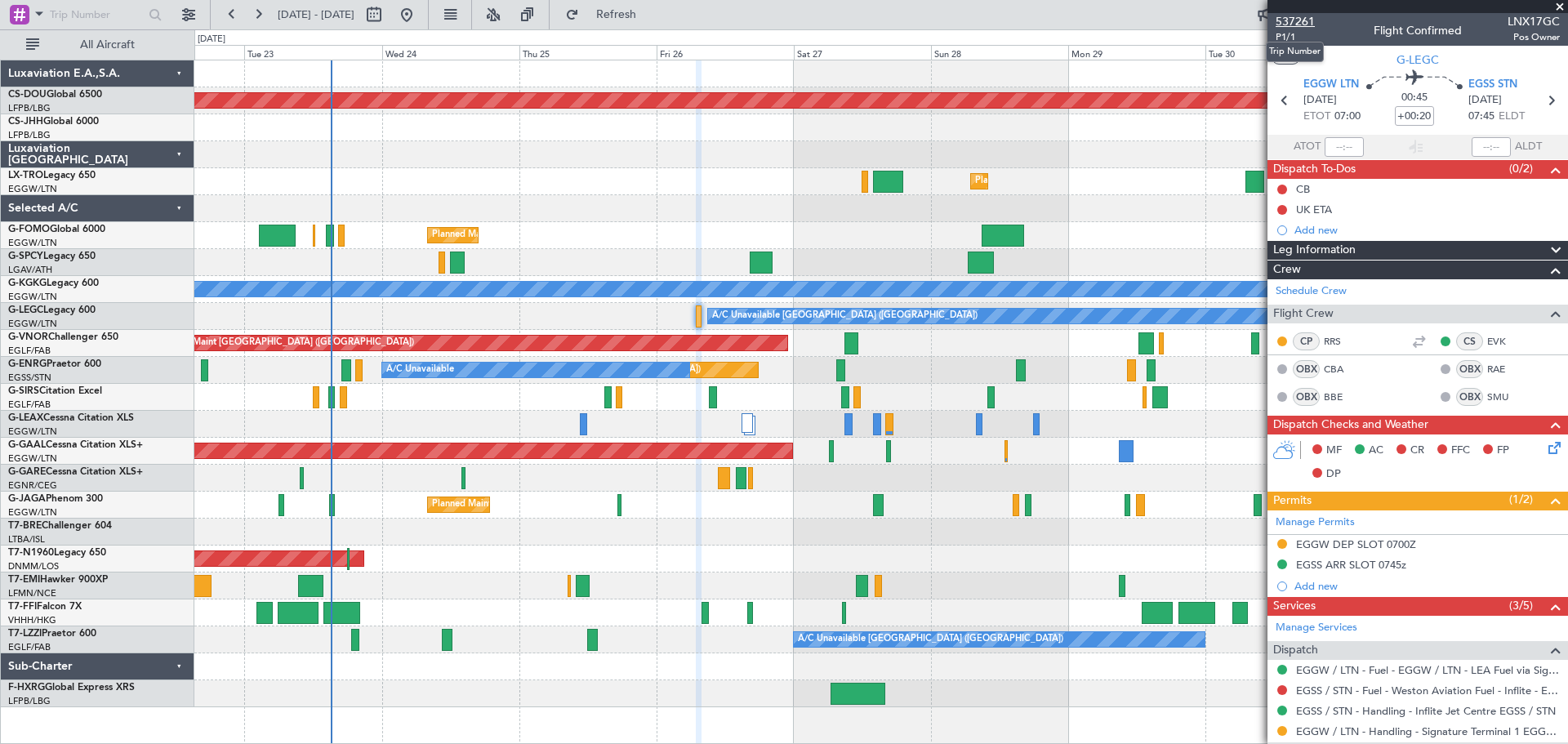
click at [1303, 23] on span "537261" at bounding box center [1296, 21] width 40 height 17
click at [1558, 7] on span at bounding box center [1559, 7] width 16 height 15
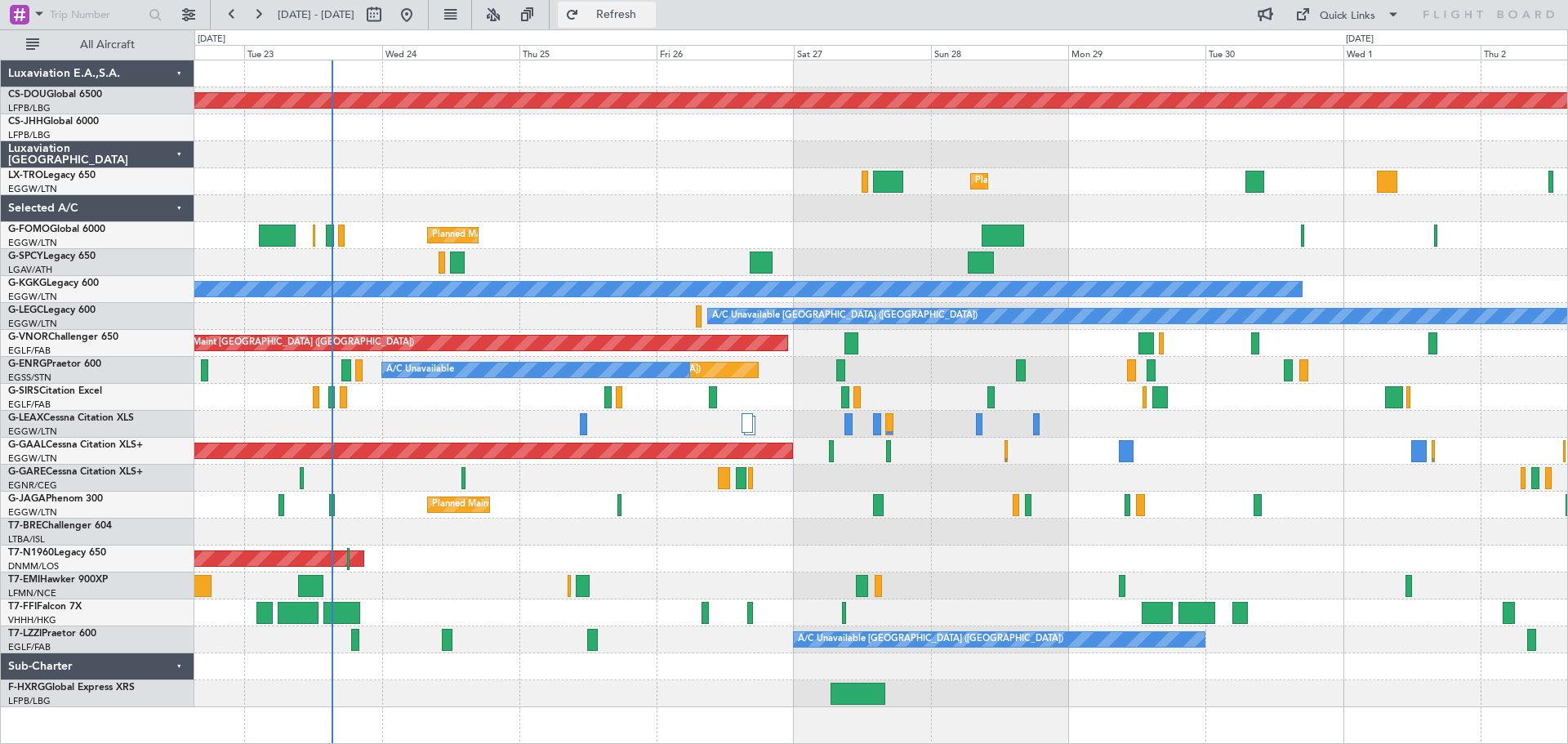
click at [651, 19] on span "Refresh" at bounding box center [616, 15] width 68 height 12
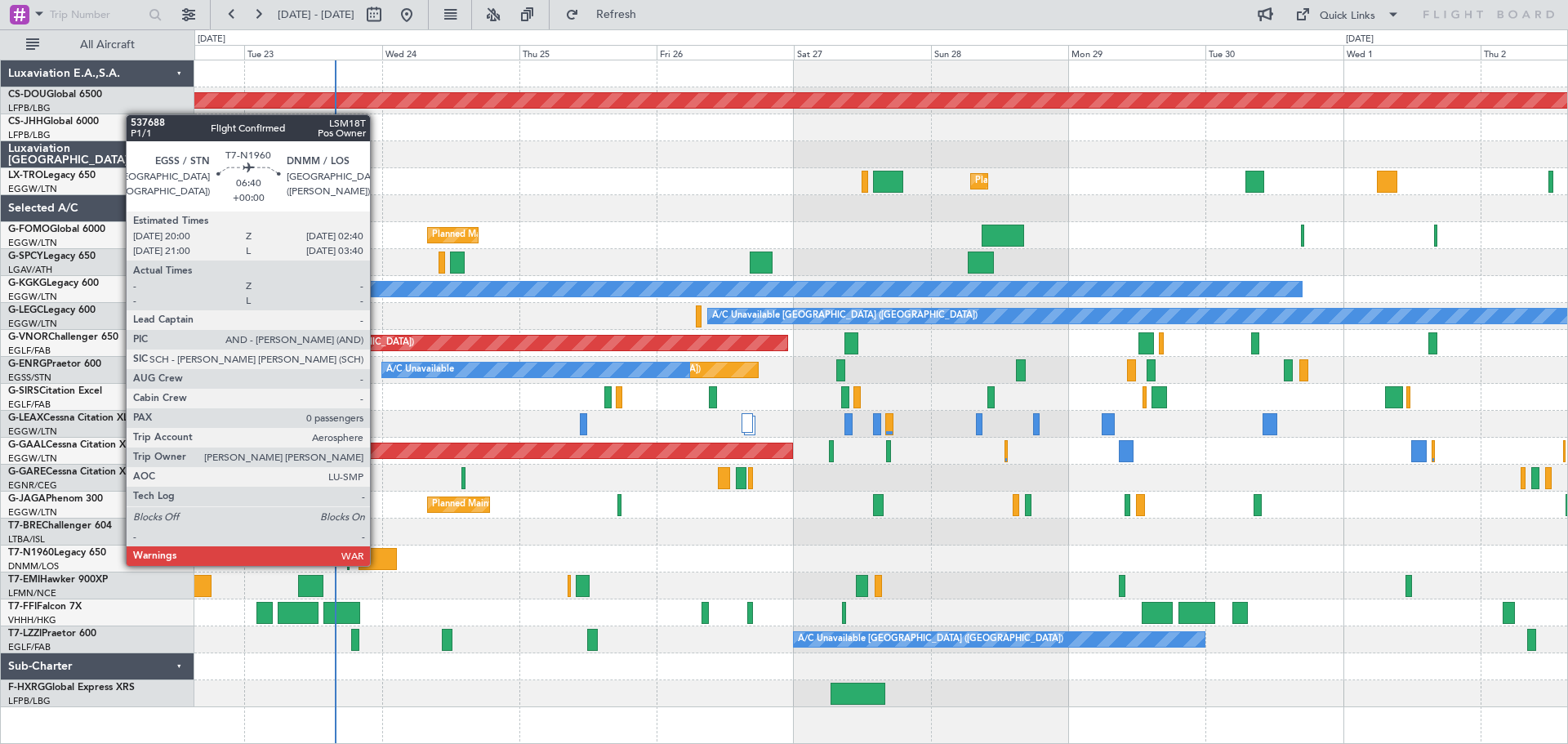
click at [377, 565] on div at bounding box center [377, 559] width 39 height 22
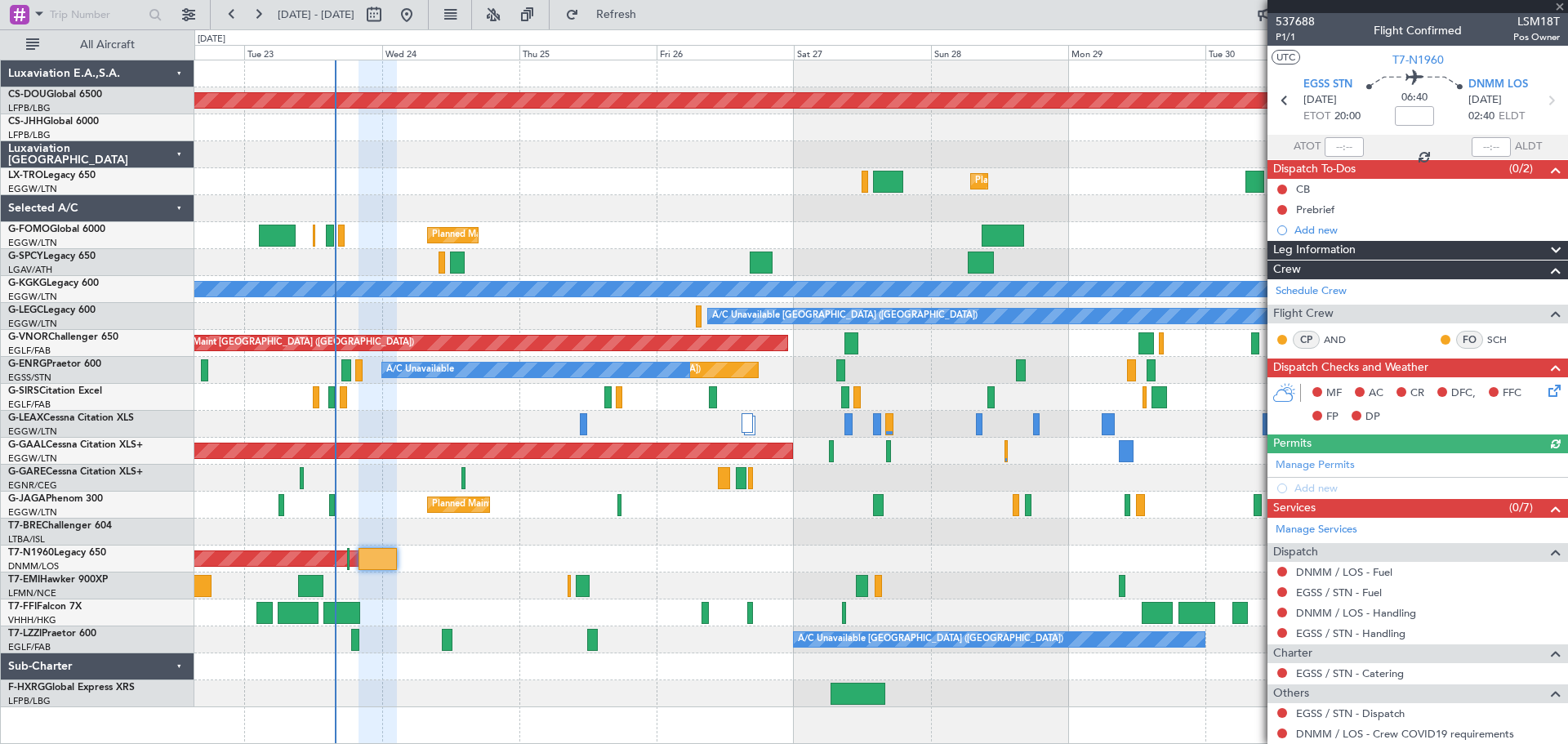
scroll to position [66, 0]
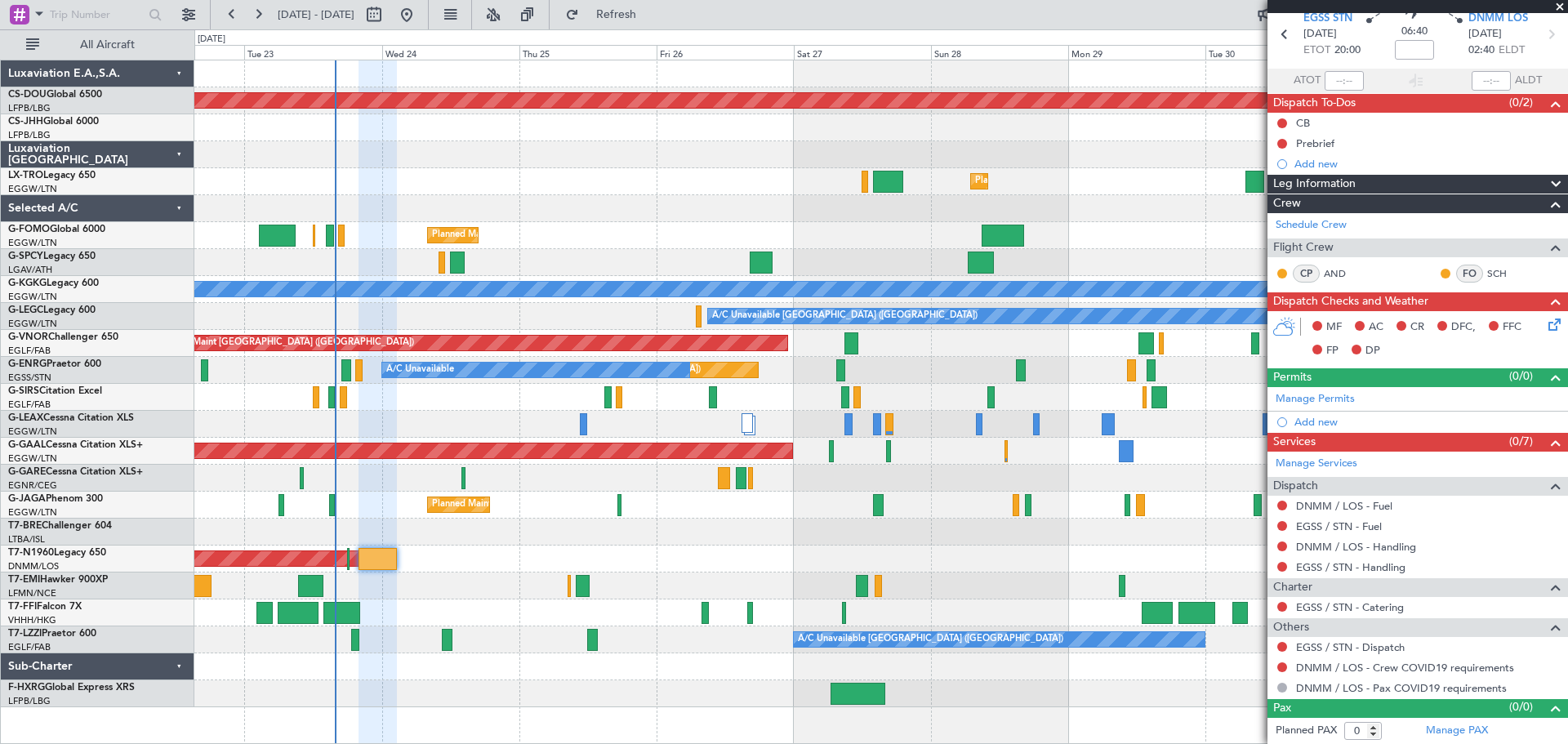
click at [1557, 7] on span at bounding box center [1559, 7] width 16 height 15
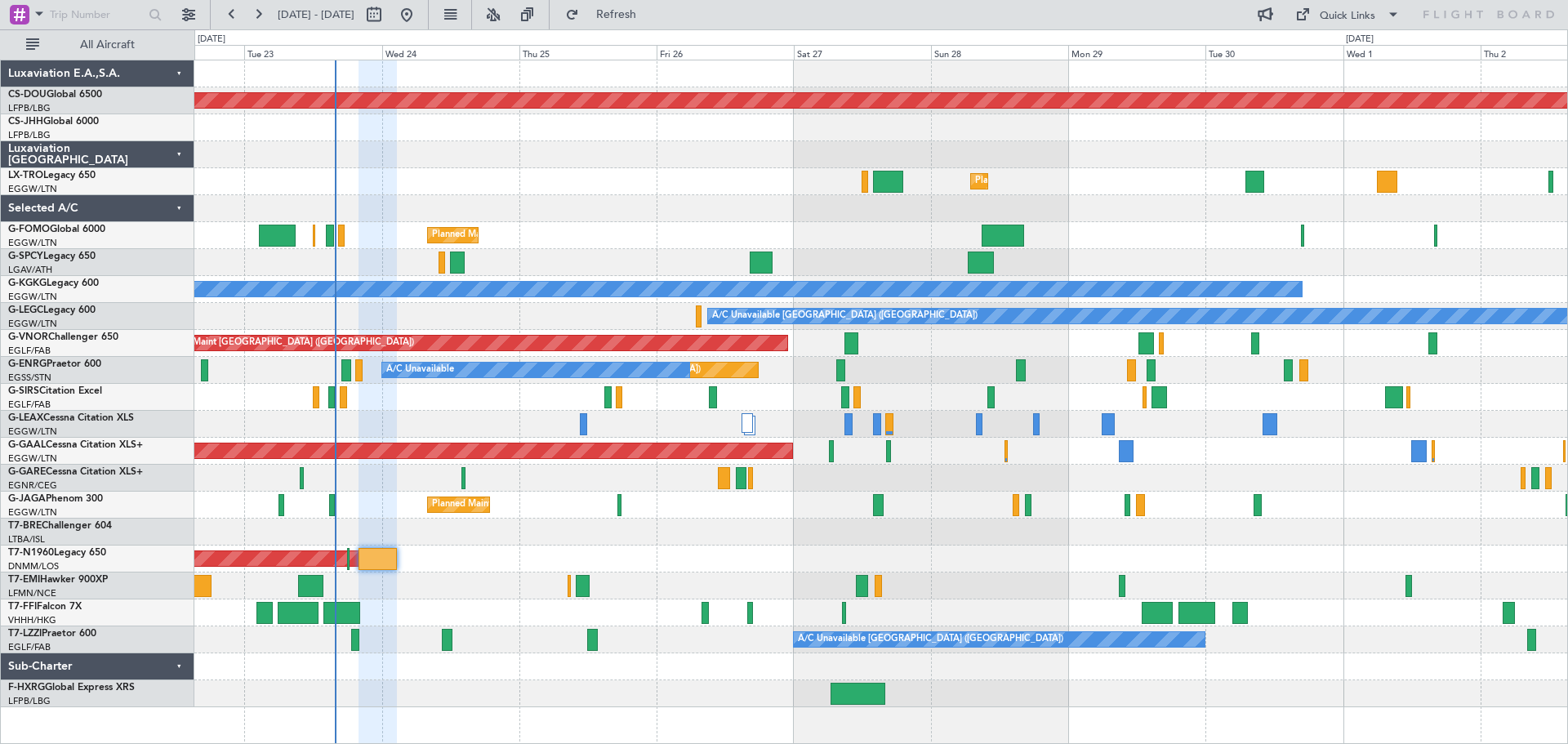
scroll to position [0, 0]
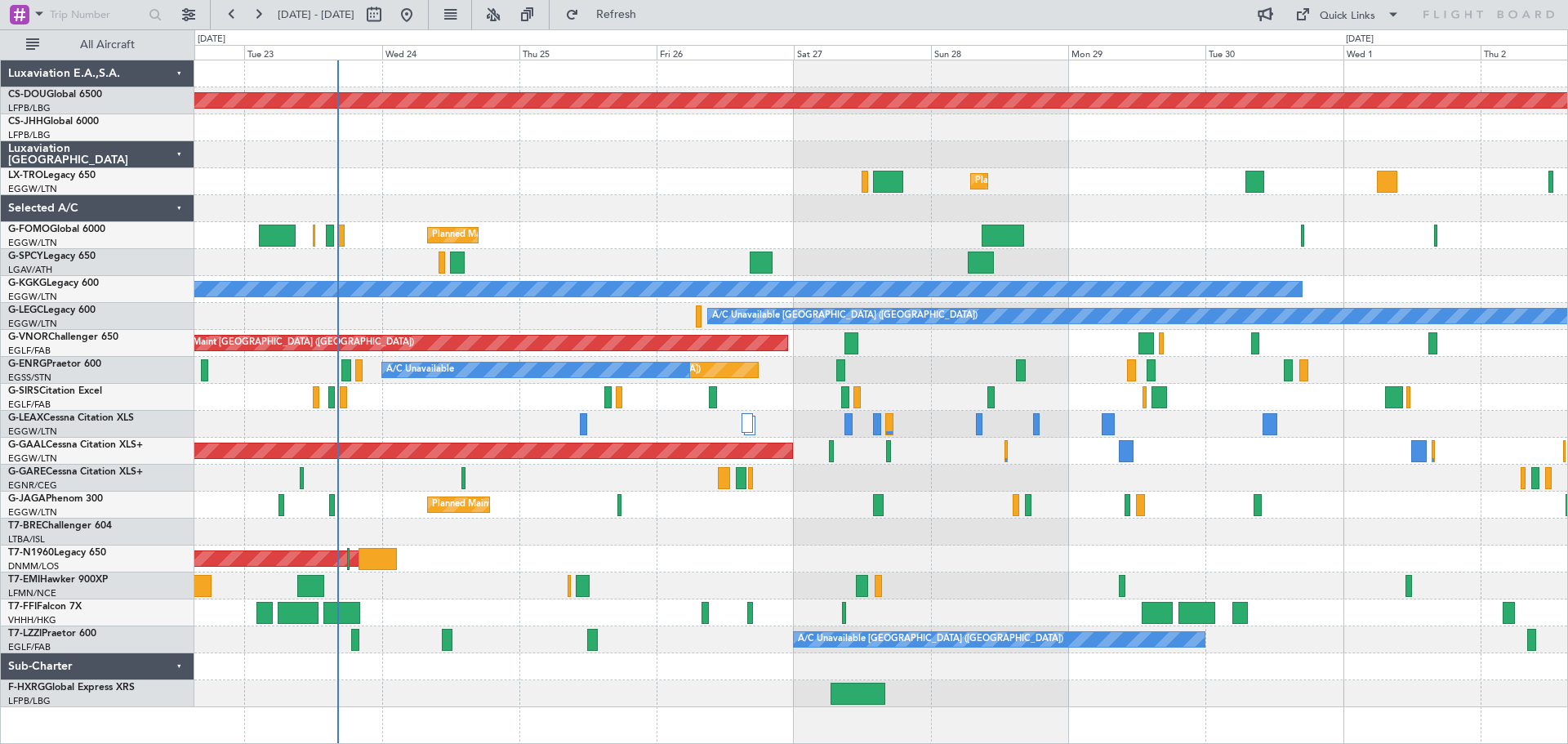
click at [589, 169] on div "Planned Maint [GEOGRAPHIC_DATA] ([GEOGRAPHIC_DATA])" at bounding box center [881, 181] width 1373 height 27
click at [589, 194] on div "Planned Maint [GEOGRAPHIC_DATA] ([GEOGRAPHIC_DATA])" at bounding box center [881, 181] width 1373 height 27
click at [589, 223] on div "Planned Maint [GEOGRAPHIC_DATA] ([GEOGRAPHIC_DATA])" at bounding box center [881, 235] width 1373 height 27
click at [724, 143] on div at bounding box center [881, 155] width 1373 height 27
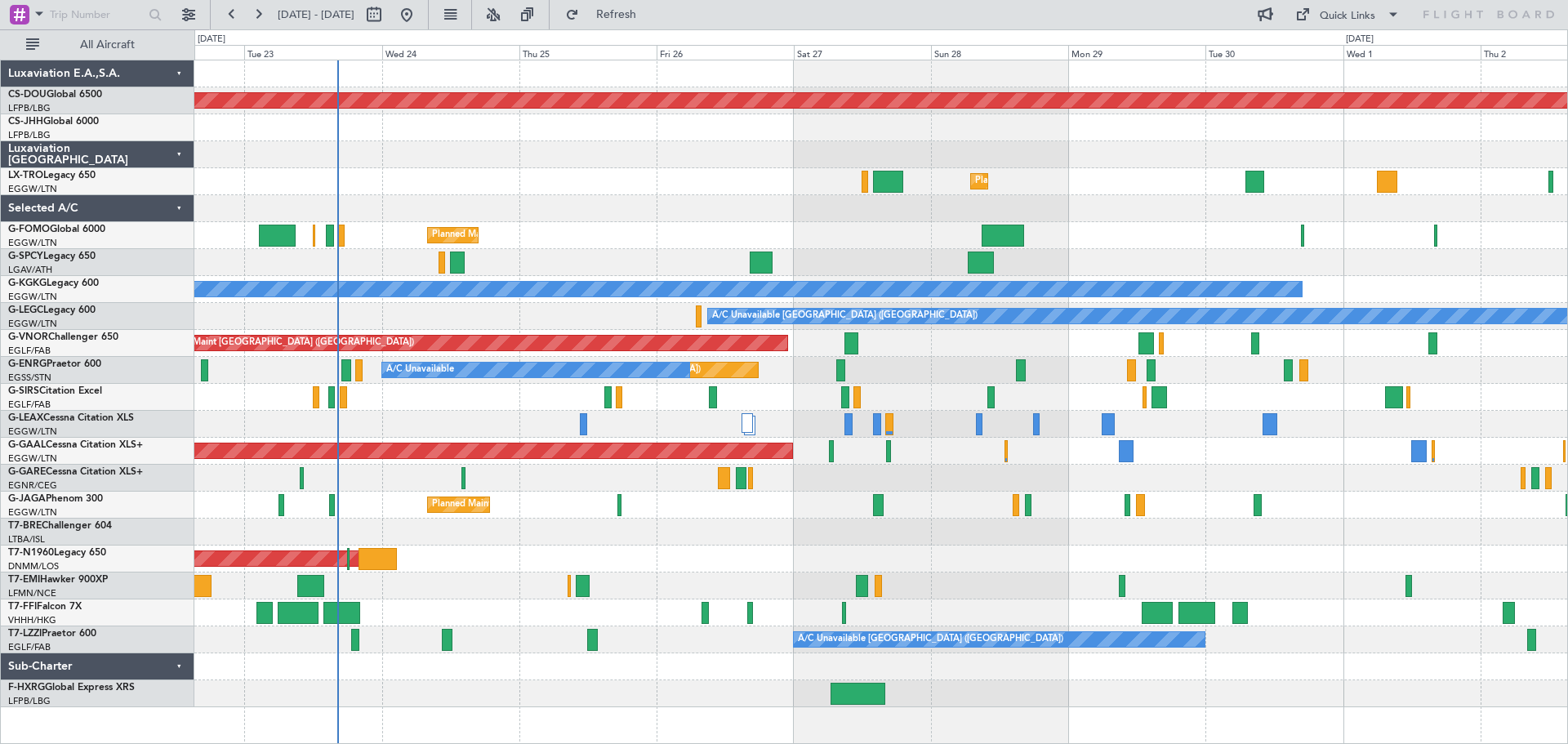
click at [725, 169] on div "Planned Maint [GEOGRAPHIC_DATA] ([GEOGRAPHIC_DATA])" at bounding box center [881, 181] width 1373 height 27
click at [1136, 169] on div "Planned Maint [GEOGRAPHIC_DATA] ([GEOGRAPHIC_DATA])" at bounding box center [881, 181] width 1373 height 27
click at [724, 142] on div at bounding box center [881, 155] width 1373 height 27
click at [725, 166] on div at bounding box center [881, 155] width 1373 height 27
click at [723, 143] on div at bounding box center [881, 155] width 1373 height 27
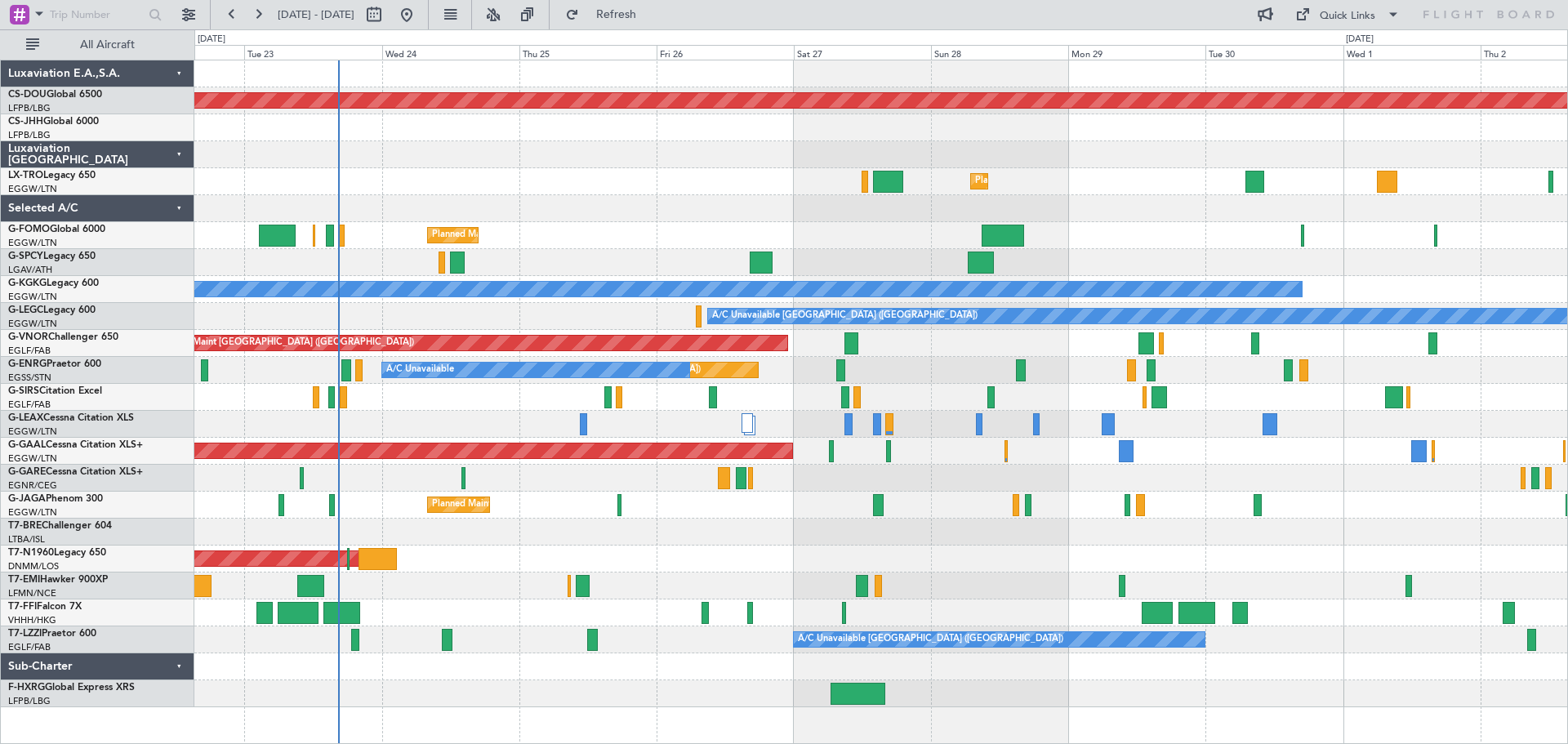
click at [720, 169] on div "Planned Maint [GEOGRAPHIC_DATA] ([GEOGRAPHIC_DATA])" at bounding box center [881, 181] width 1373 height 27
click at [585, 142] on div at bounding box center [881, 155] width 1373 height 27
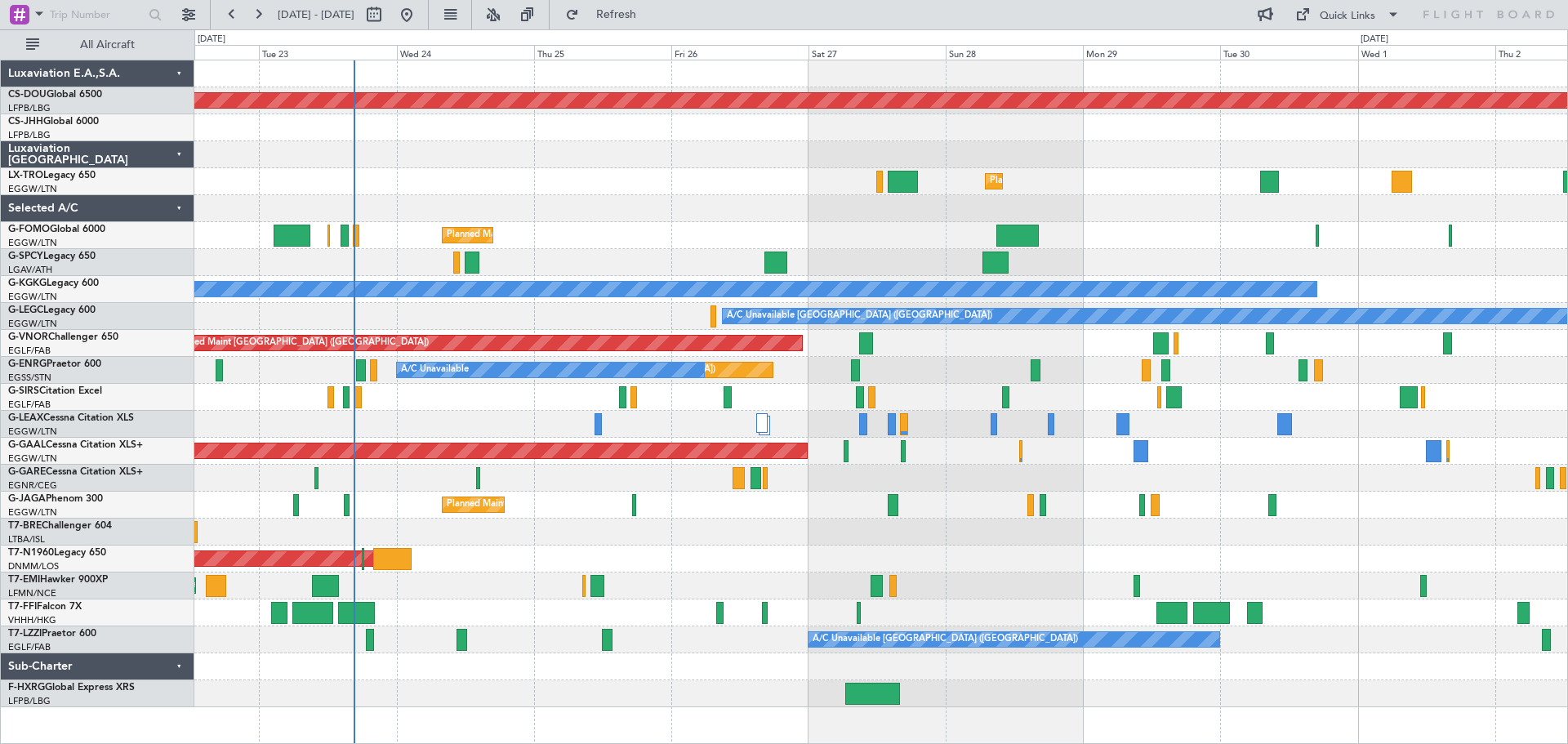
click at [568, 180] on div "Planned Maint [GEOGRAPHIC_DATA] ([GEOGRAPHIC_DATA])" at bounding box center [881, 181] width 1373 height 27
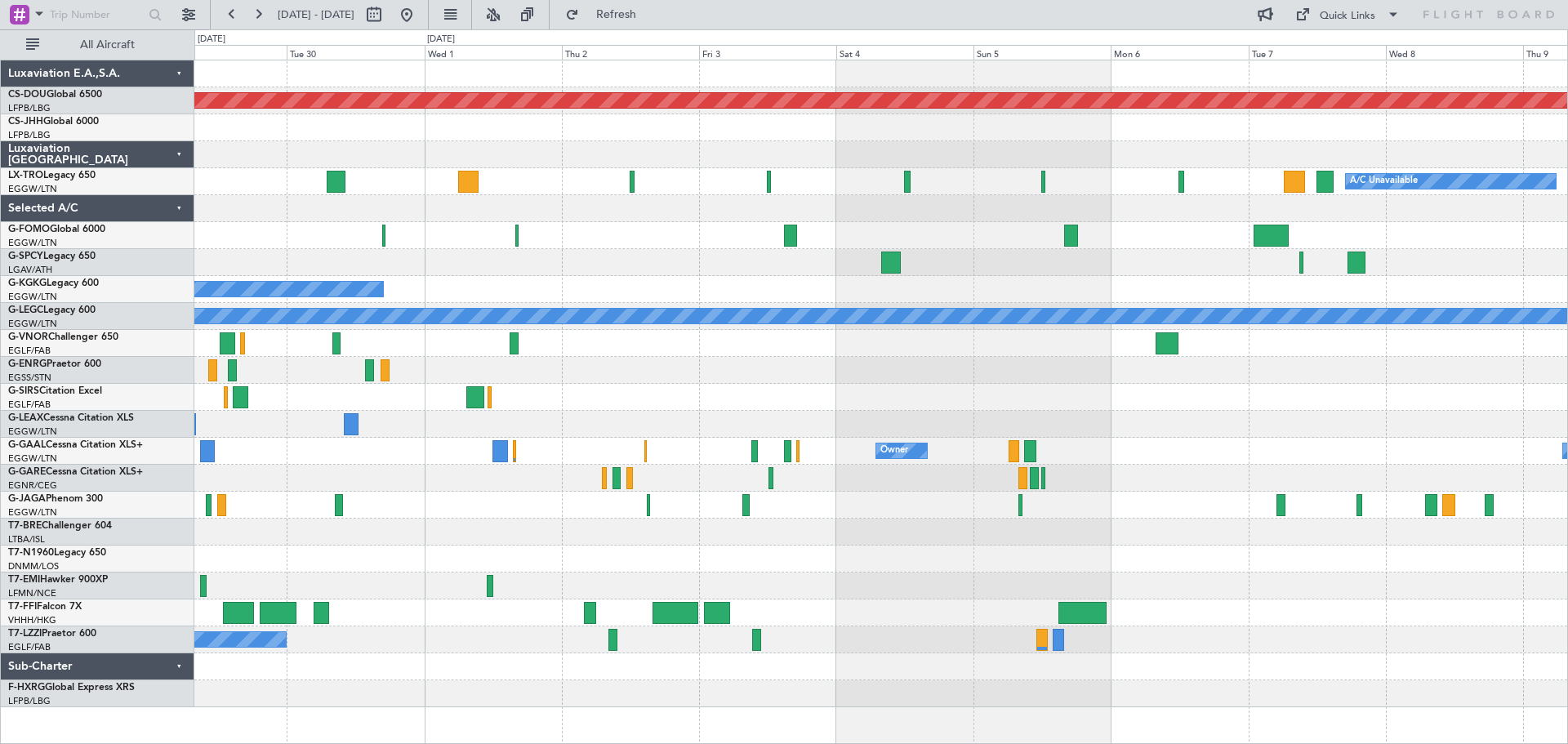
click at [519, 197] on div at bounding box center [881, 208] width 1373 height 27
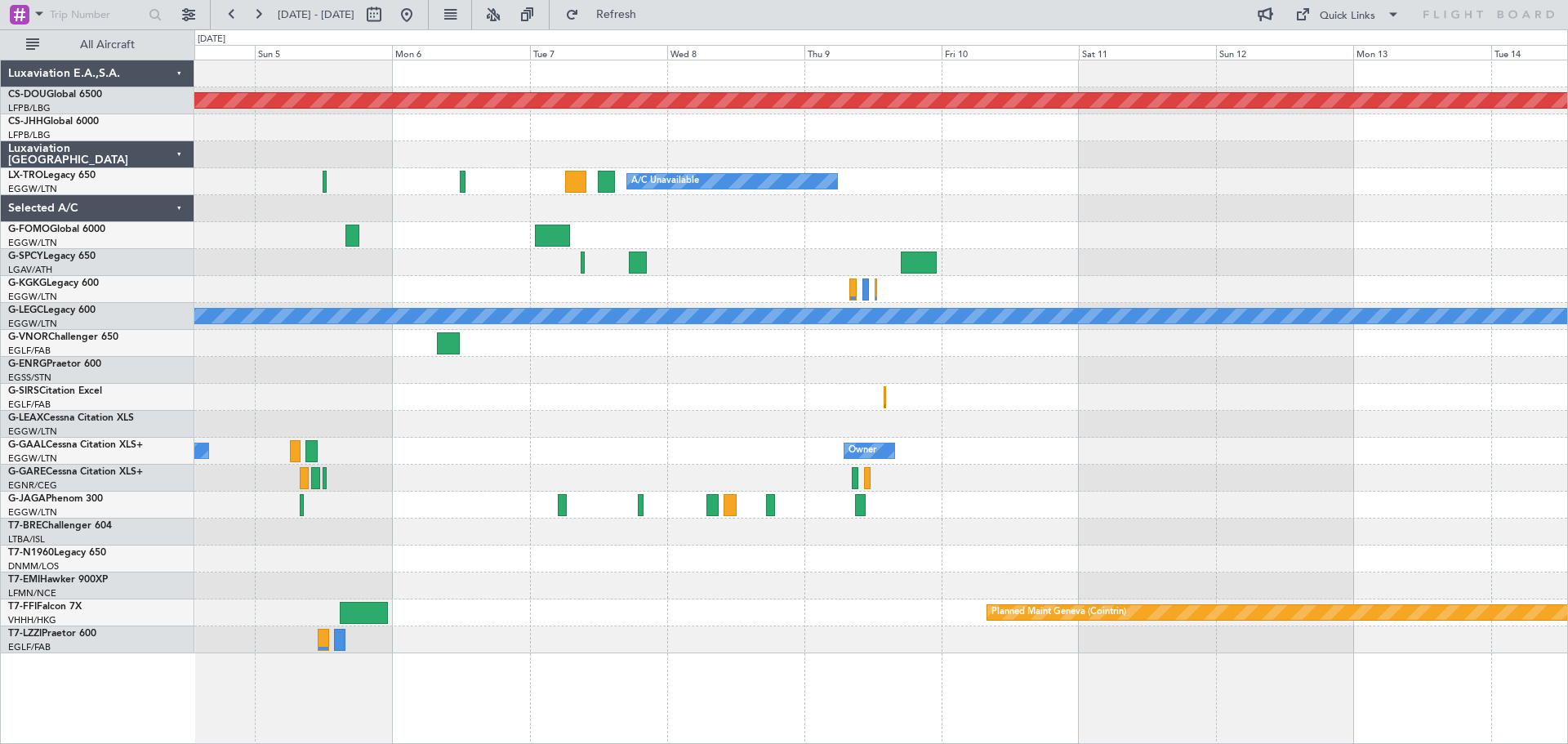
click at [666, 230] on div at bounding box center [881, 235] width 1373 height 27
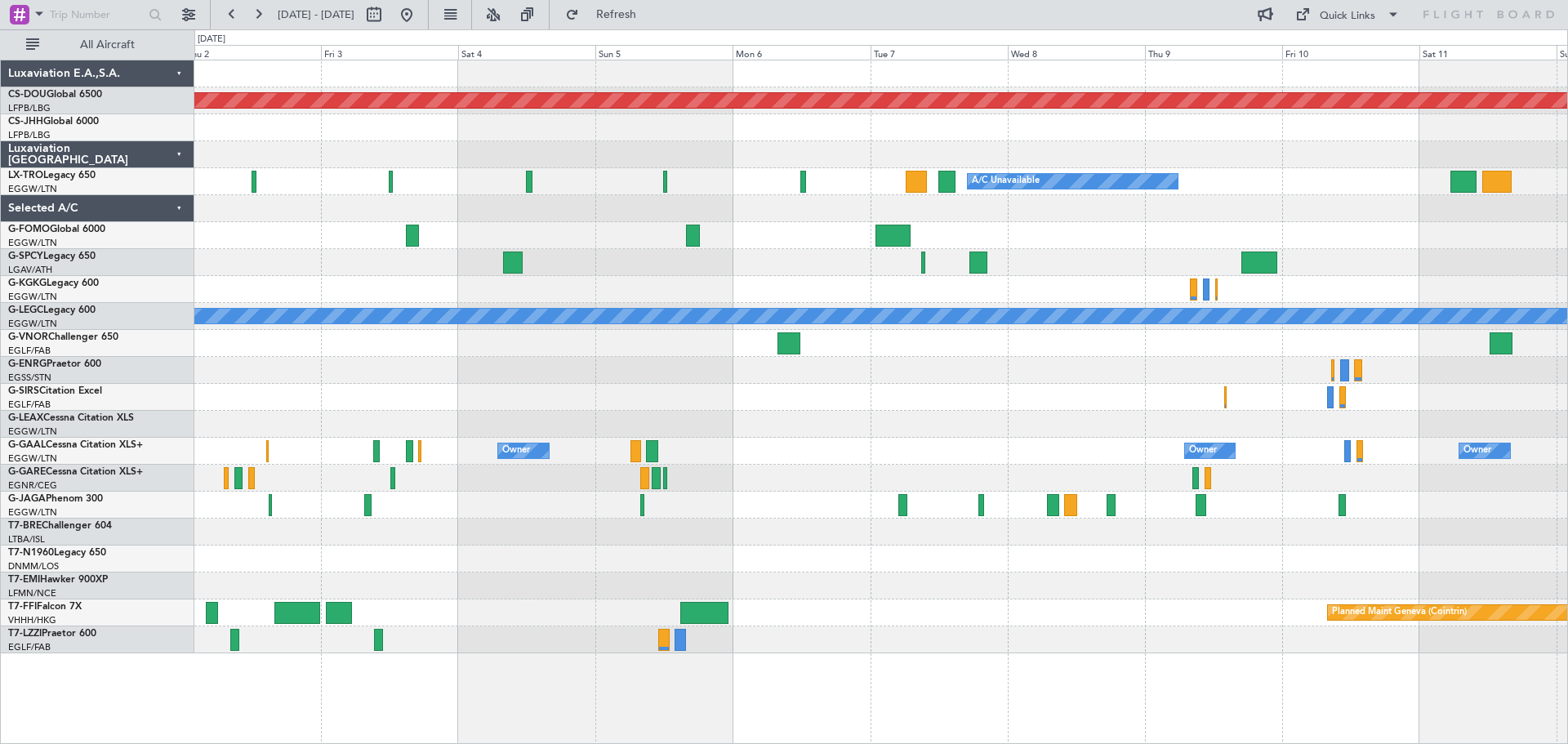
click at [1158, 219] on div at bounding box center [881, 208] width 1373 height 27
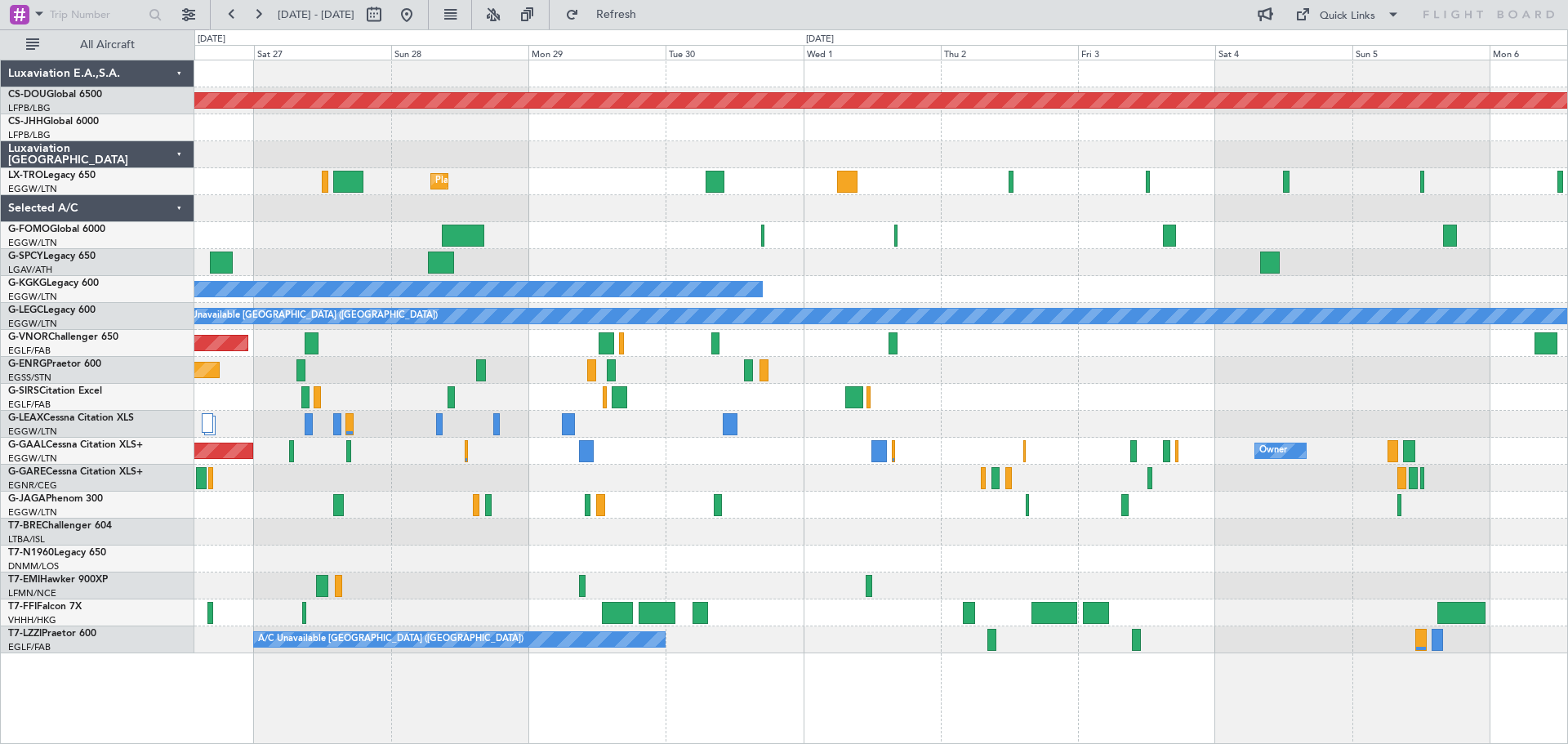
click at [1074, 211] on div "Planned Maint London ([GEOGRAPHIC_DATA]) Planned Maint [GEOGRAPHIC_DATA] ([GEOG…" at bounding box center [881, 357] width 1373 height 592
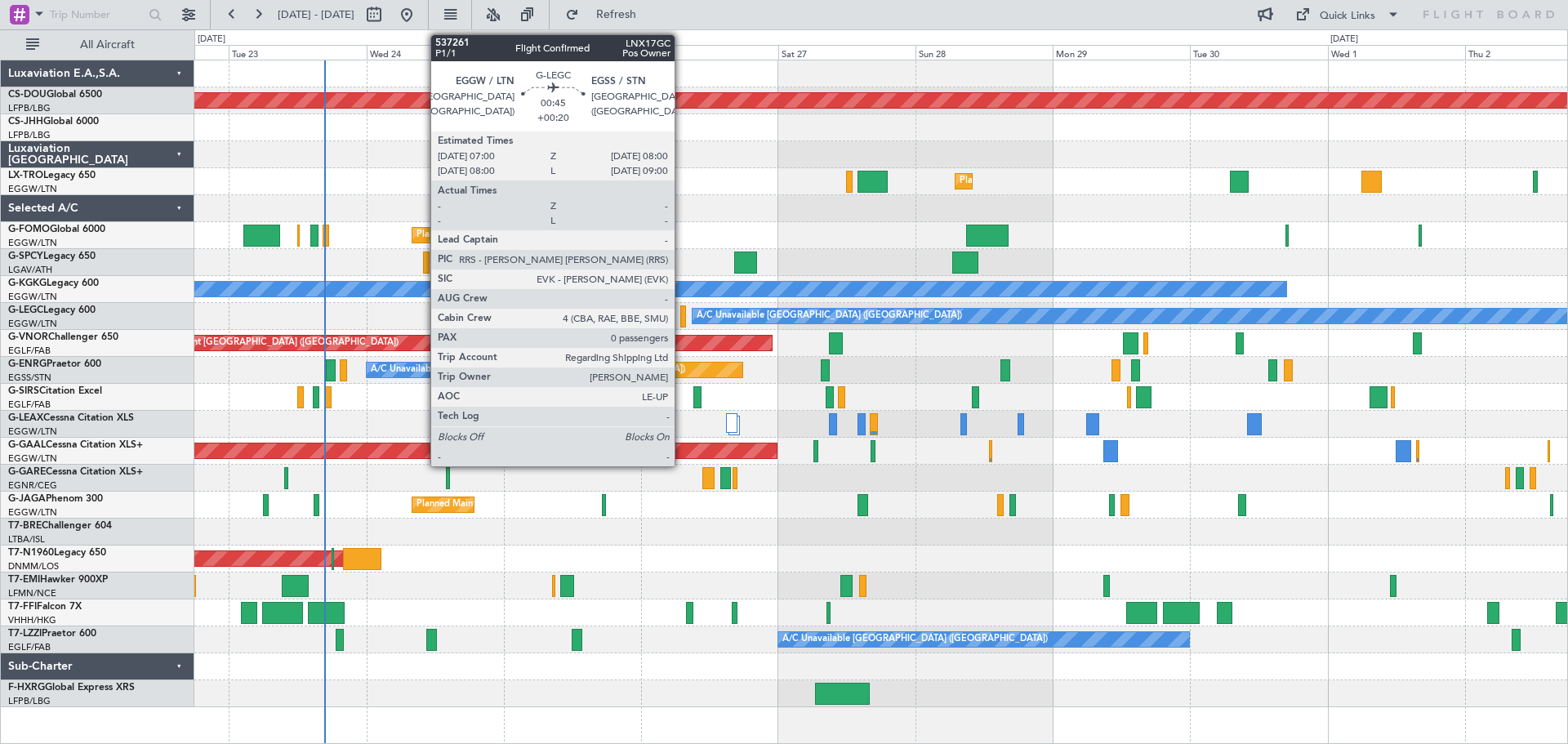
click at [681, 320] on div at bounding box center [683, 316] width 7 height 22
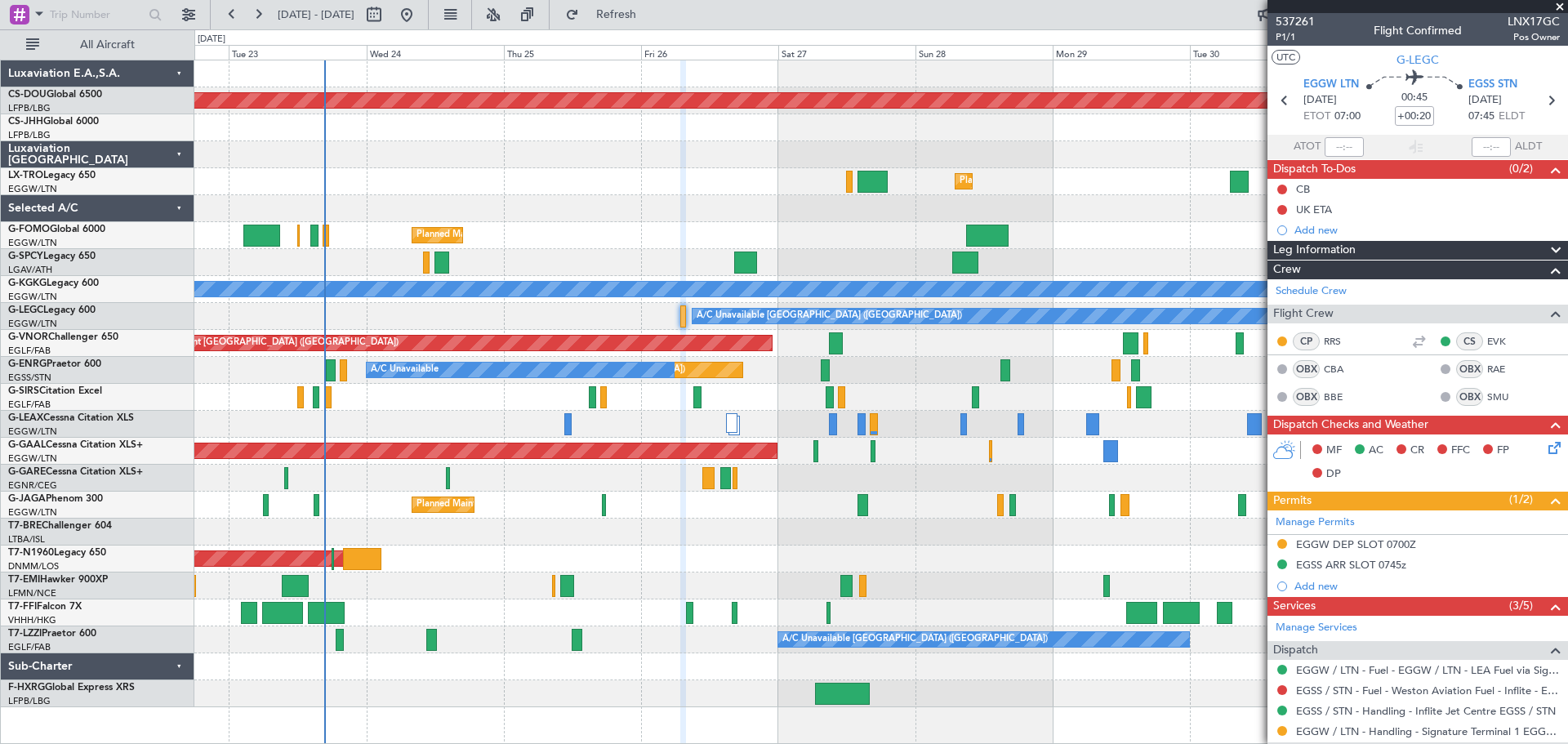
click at [1559, 7] on span at bounding box center [1559, 7] width 16 height 15
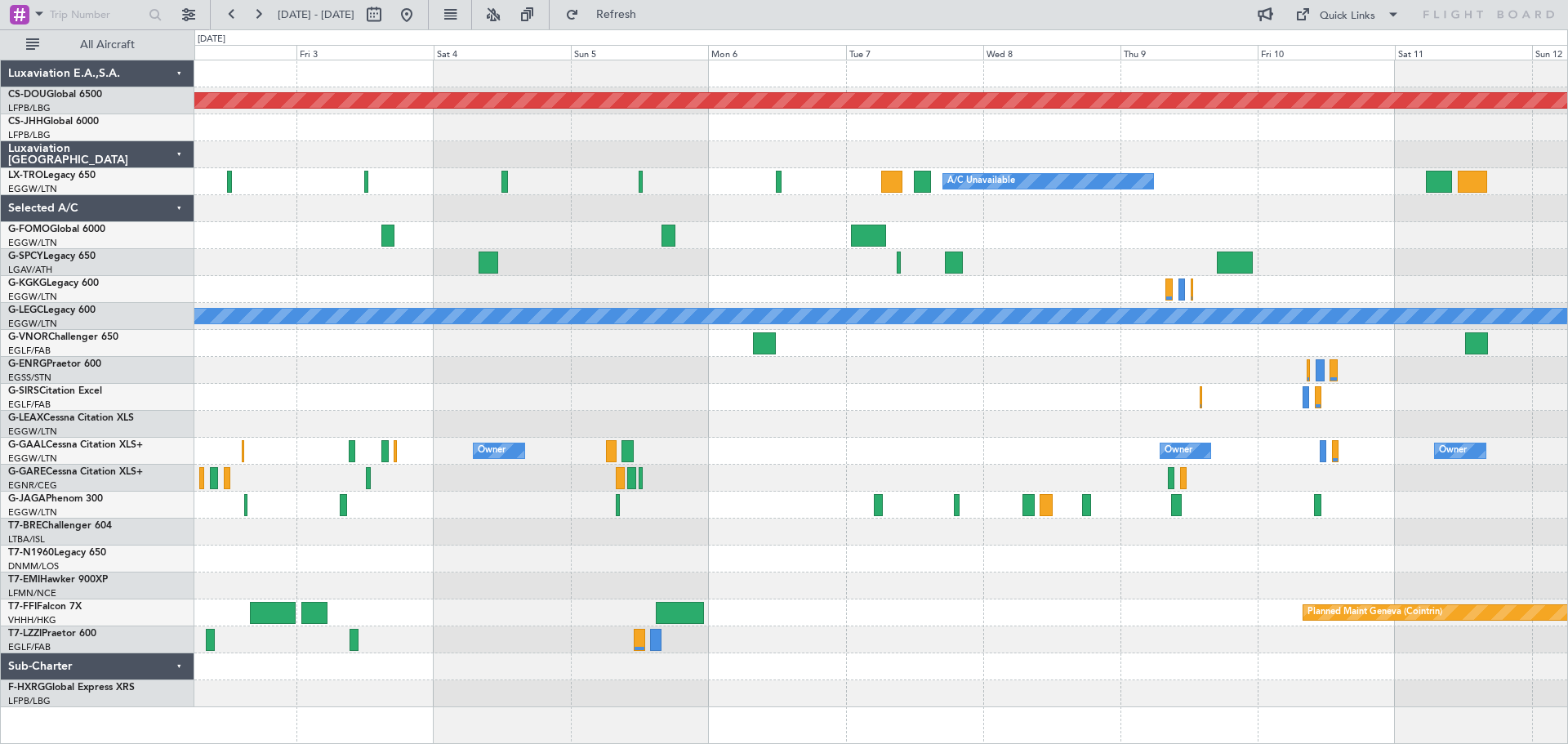
click at [175, 168] on div "Planned Maint London ([GEOGRAPHIC_DATA]) A/C Unavailable Planned Maint [GEOGRAP…" at bounding box center [784, 386] width 1568 height 714
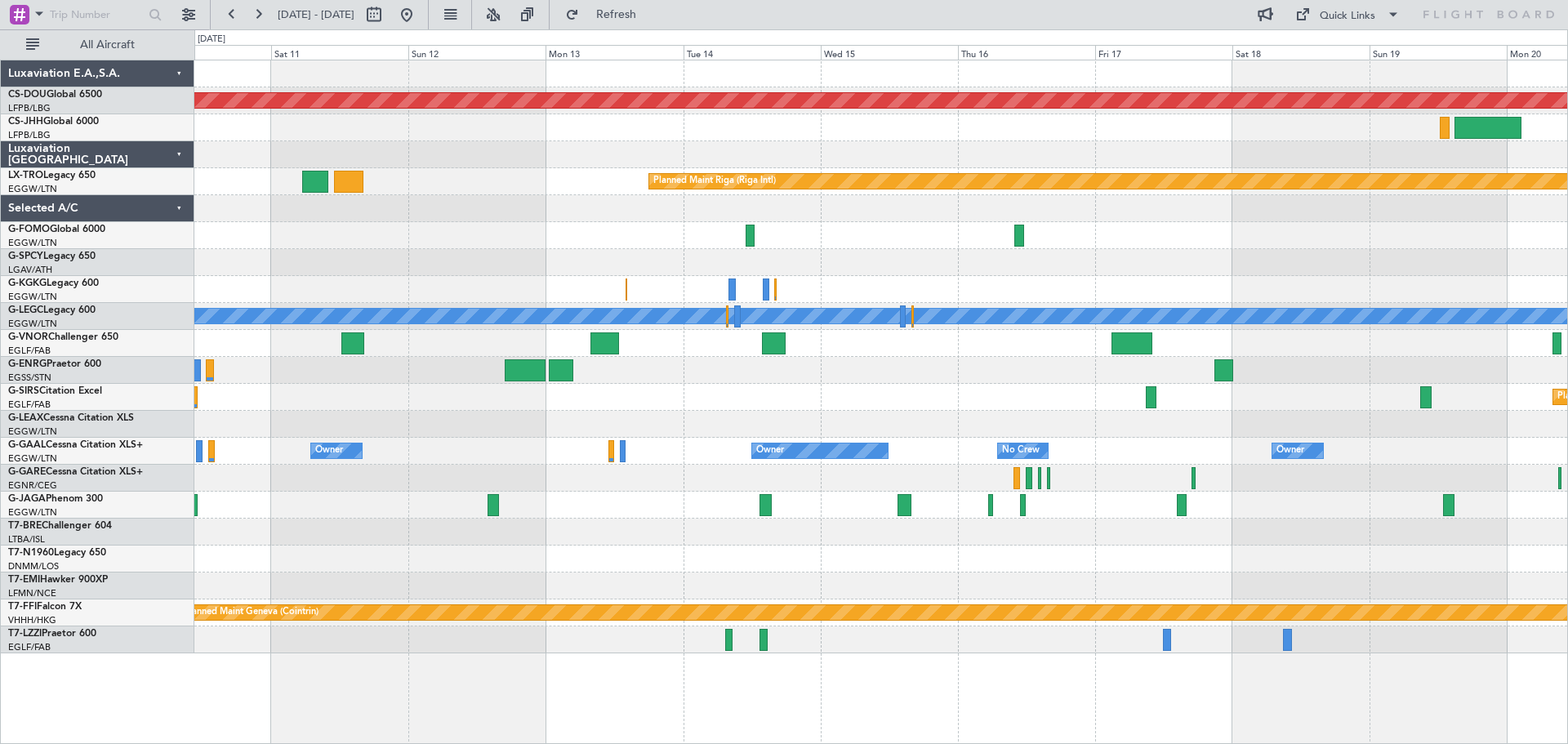
click at [246, 208] on div at bounding box center [881, 208] width 1373 height 27
